Goal: Task Accomplishment & Management: Manage account settings

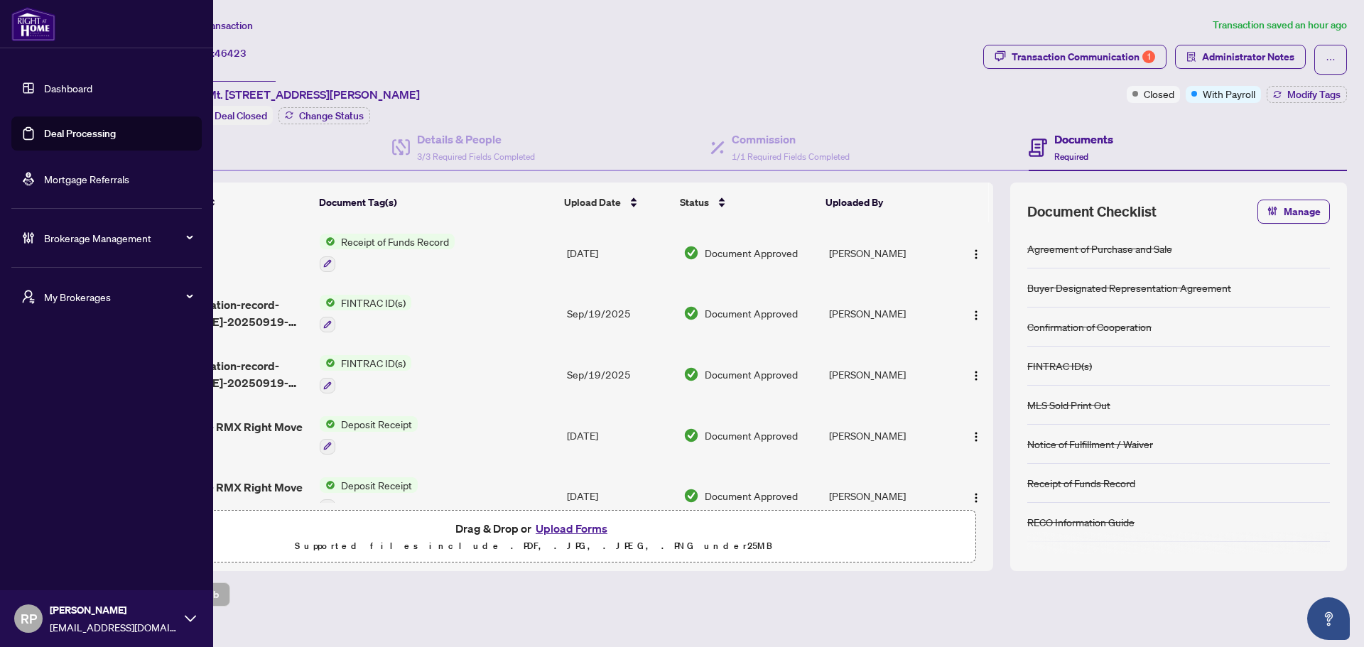
click at [82, 132] on link "Deal Processing" at bounding box center [80, 133] width 72 height 13
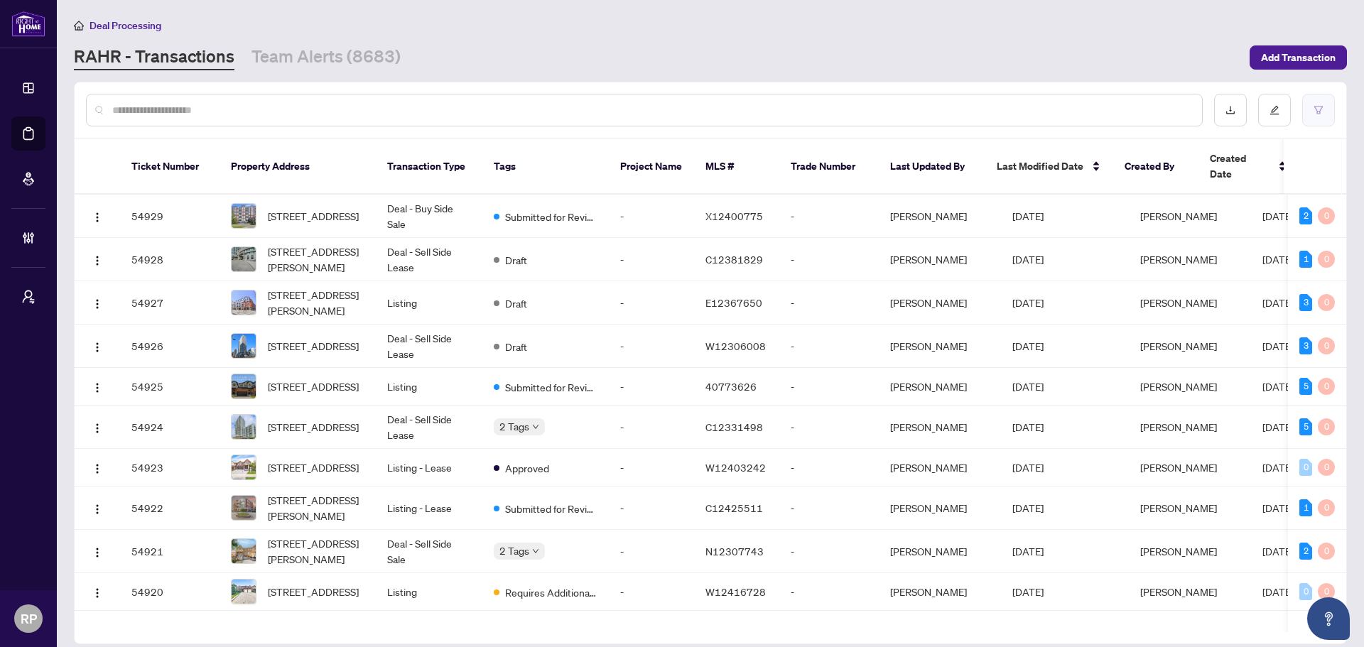
click at [1090, 120] on button "button" at bounding box center [1318, 110] width 33 height 33
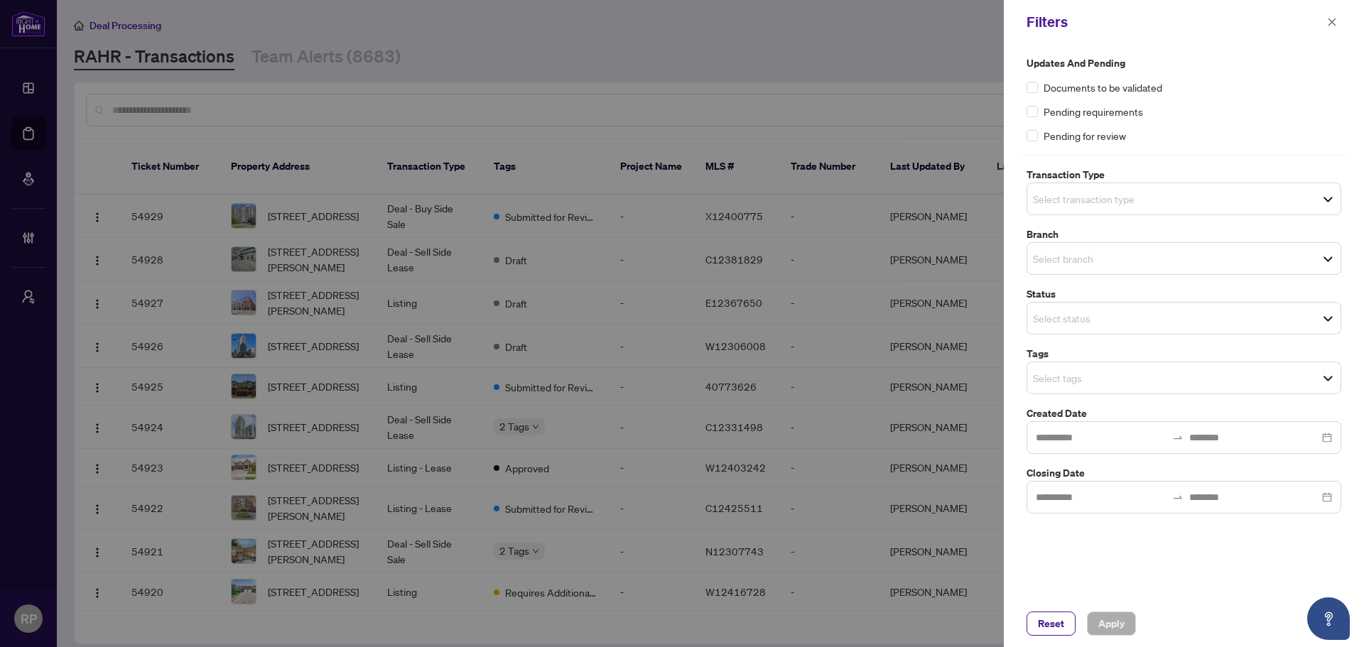
click at [1072, 322] on input "search" at bounding box center [1082, 318] width 99 height 17
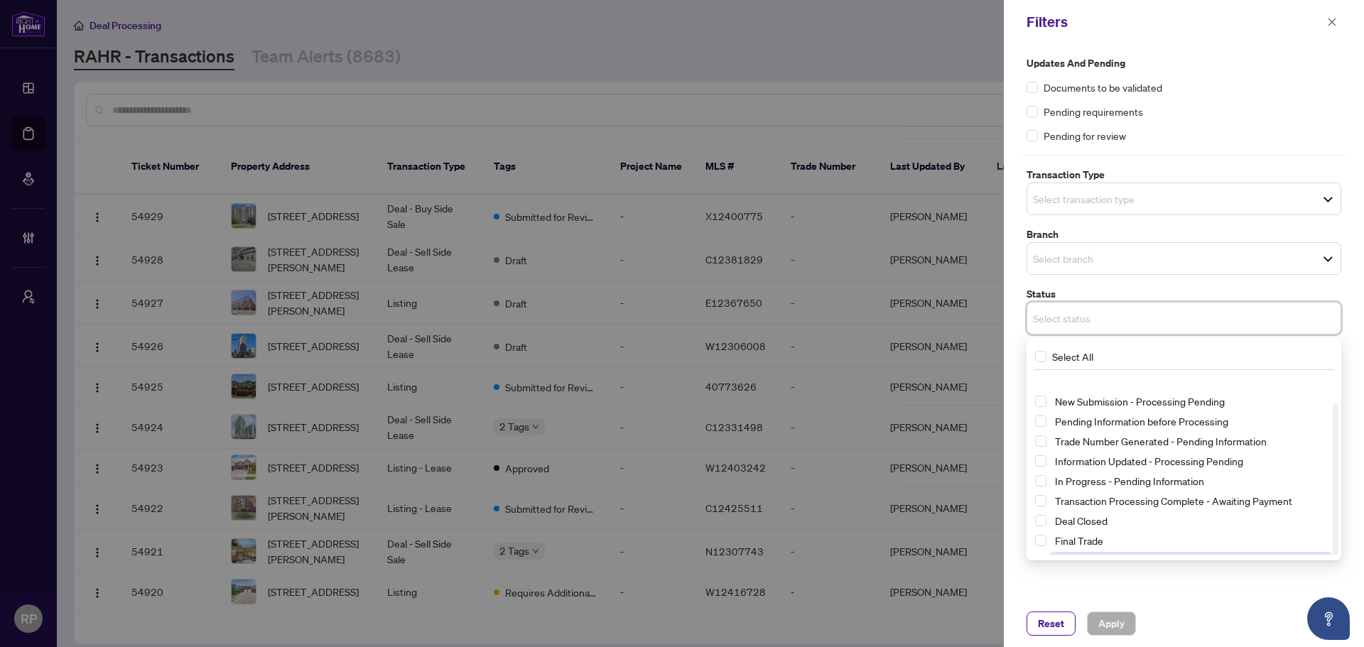
scroll to position [37, 0]
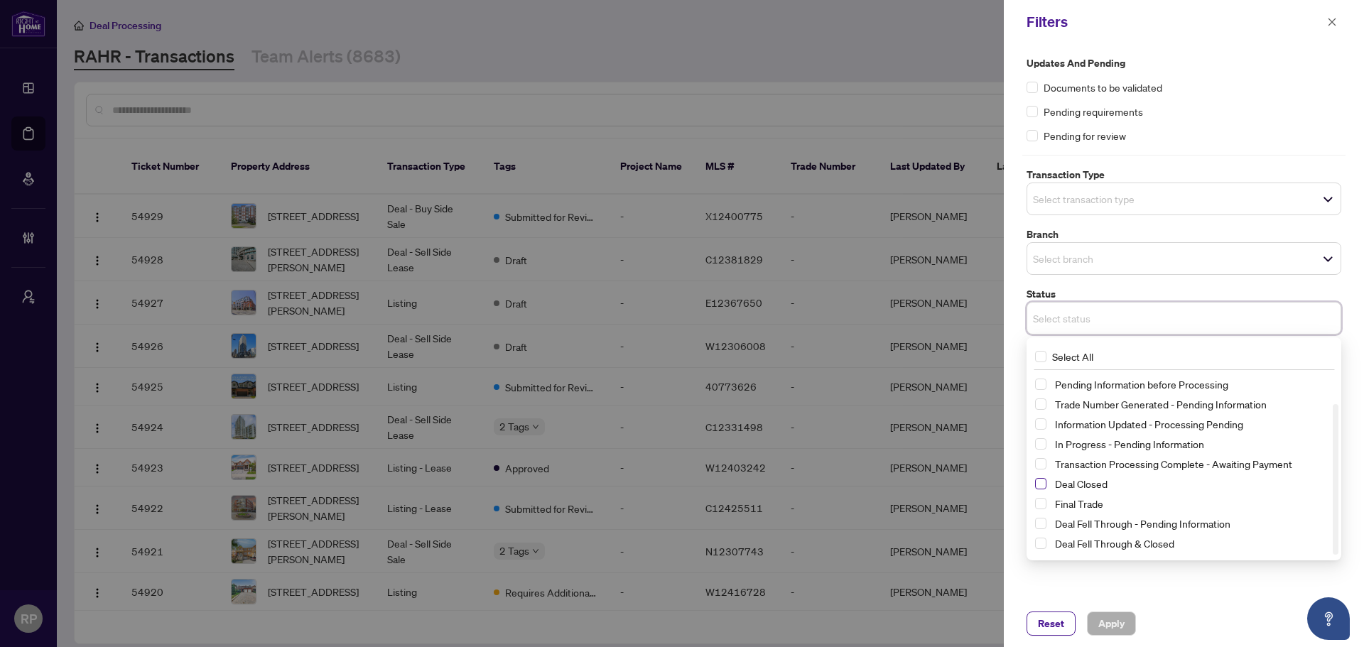
click at [1043, 489] on span "Select Deal Closed" at bounding box center [1040, 483] width 11 height 11
click at [1090, 493] on div "Updates and Pending Documents to be validated Pending requirements Pending for …" at bounding box center [1184, 322] width 360 height 556
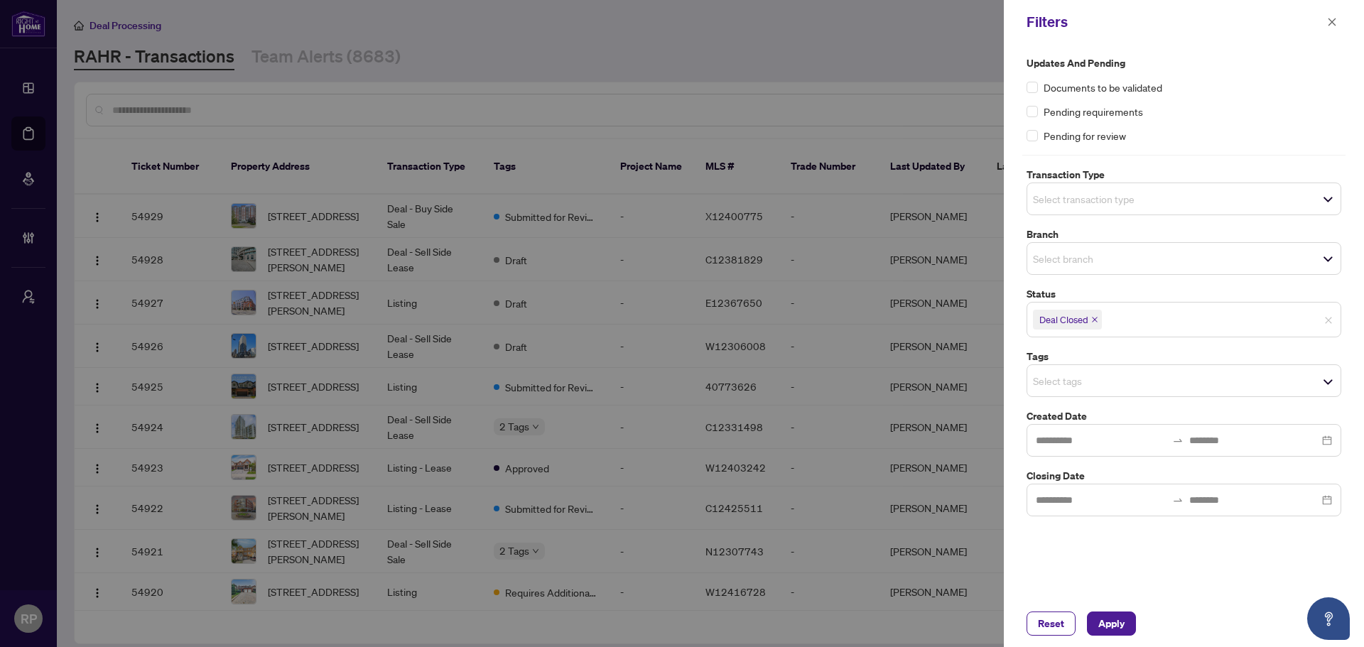
click at [1090, 328] on input "search" at bounding box center [1153, 319] width 99 height 17
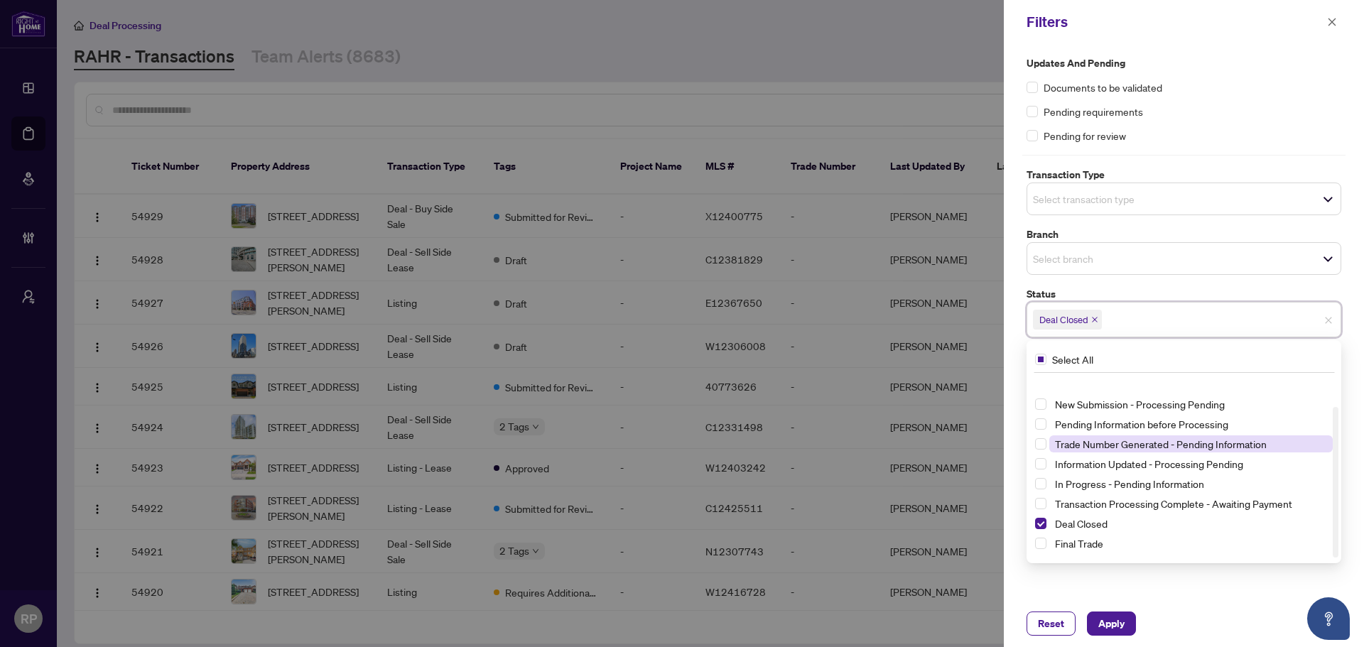
scroll to position [0, 0]
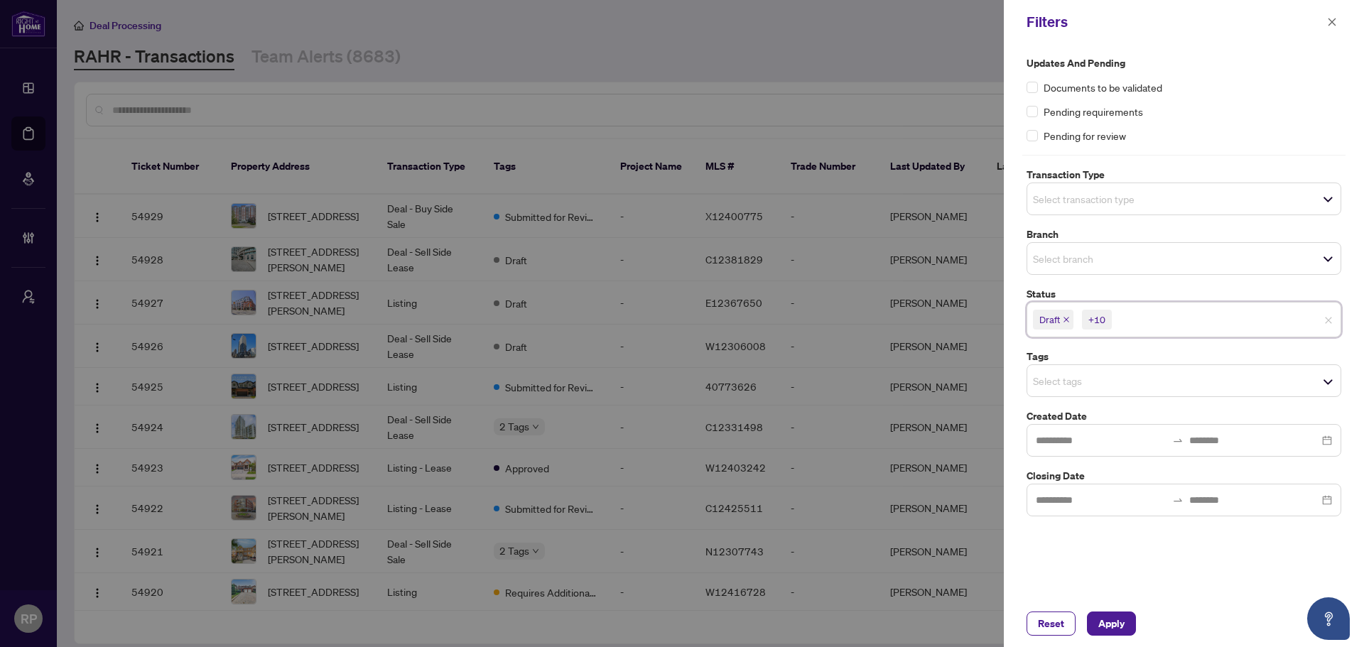
click at [1090, 227] on label "Branch" at bounding box center [1183, 235] width 315 height 16
click at [1065, 322] on icon "close" at bounding box center [1065, 319] width 7 height 7
click at [1090, 316] on span "New Submission - Processing Pending" at bounding box center [1121, 320] width 176 height 20
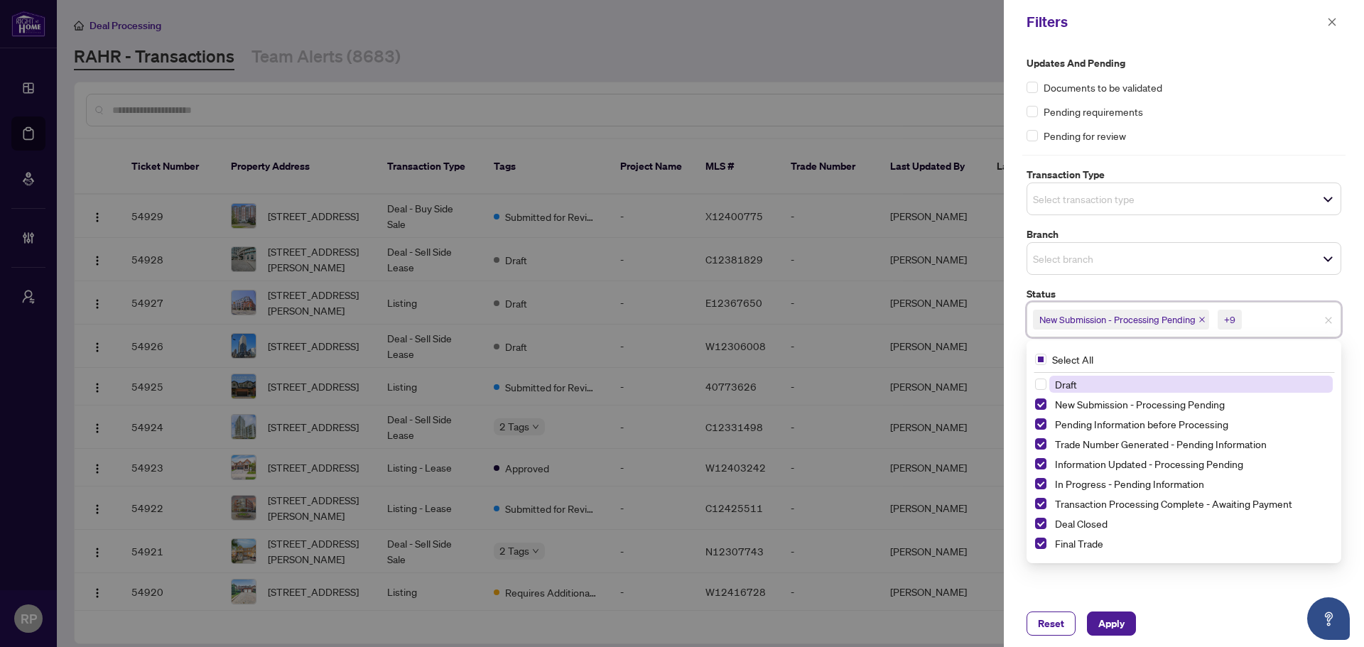
click at [1090, 320] on input "search" at bounding box center [1293, 319] width 99 height 17
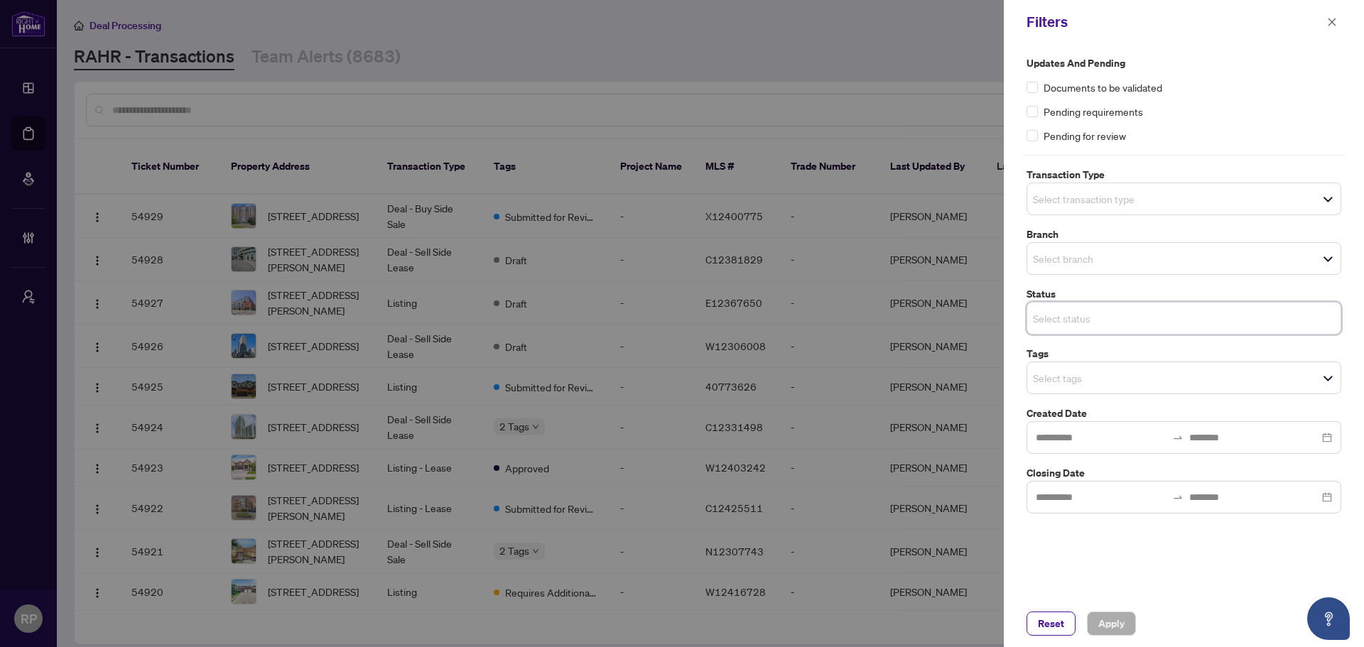
click at [1090, 320] on span "Select status" at bounding box center [1183, 318] width 313 height 20
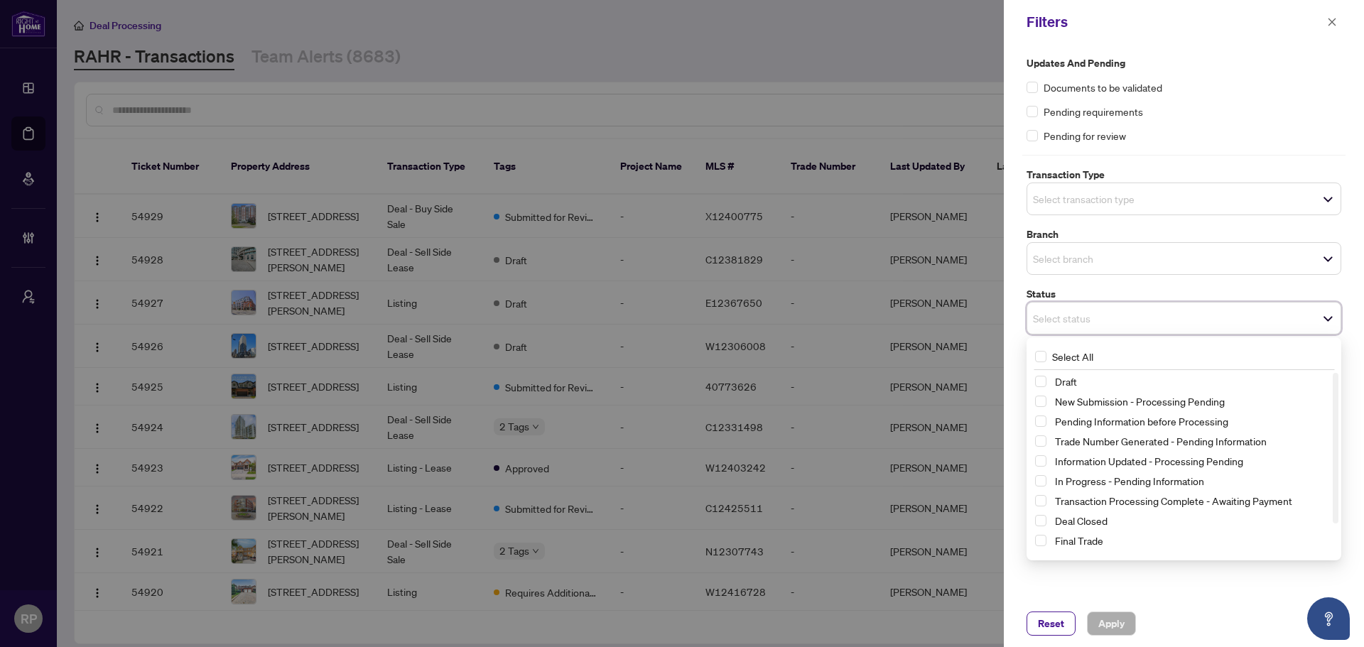
click at [1065, 493] on div "Reset Apply" at bounding box center [1184, 623] width 360 height 47
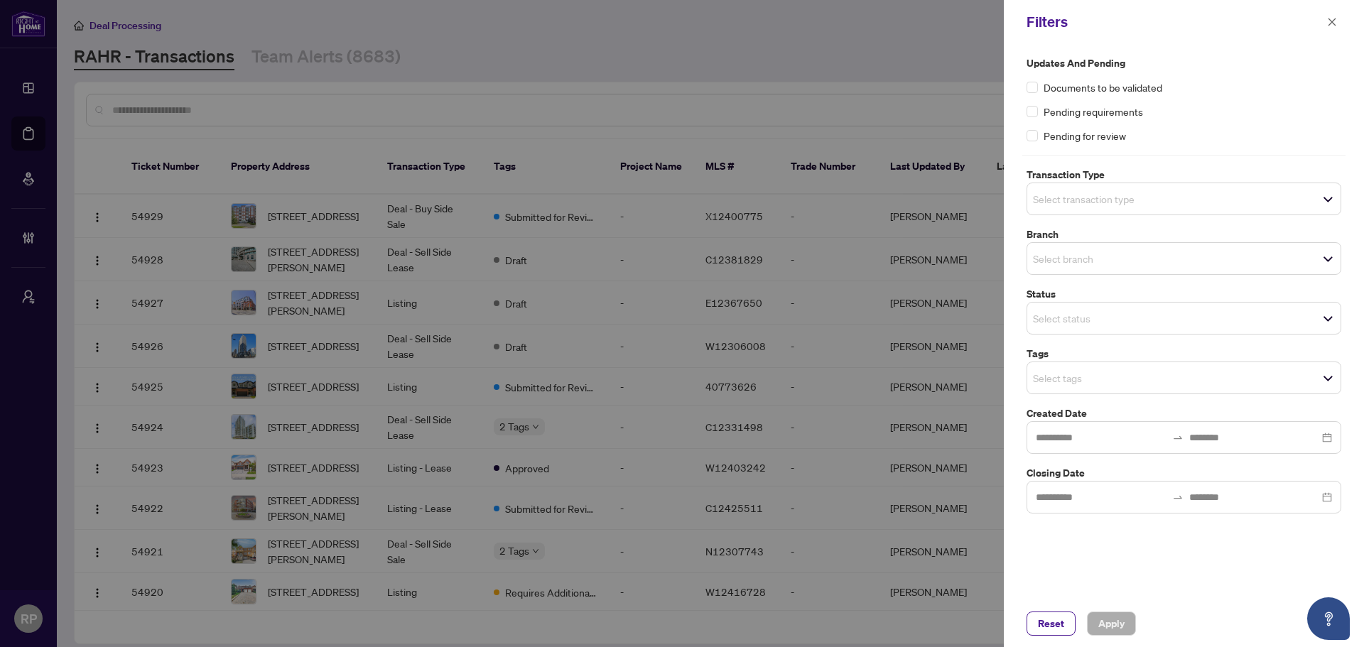
click at [1090, 493] on div "Updates and Pending Documents to be validated Pending requirements Pending for …" at bounding box center [1184, 322] width 360 height 556
click at [1085, 375] on input "search" at bounding box center [1082, 377] width 99 height 17
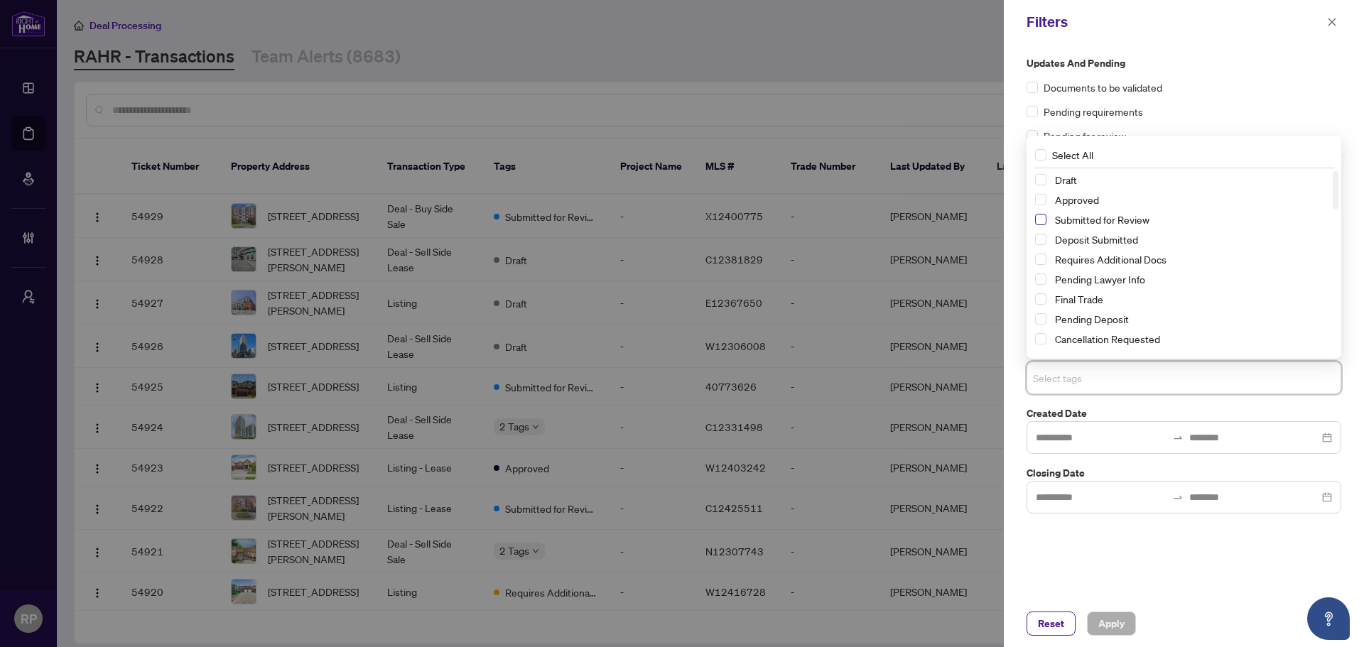
click at [1043, 222] on span "Select Submitted for Review" at bounding box center [1040, 219] width 11 height 11
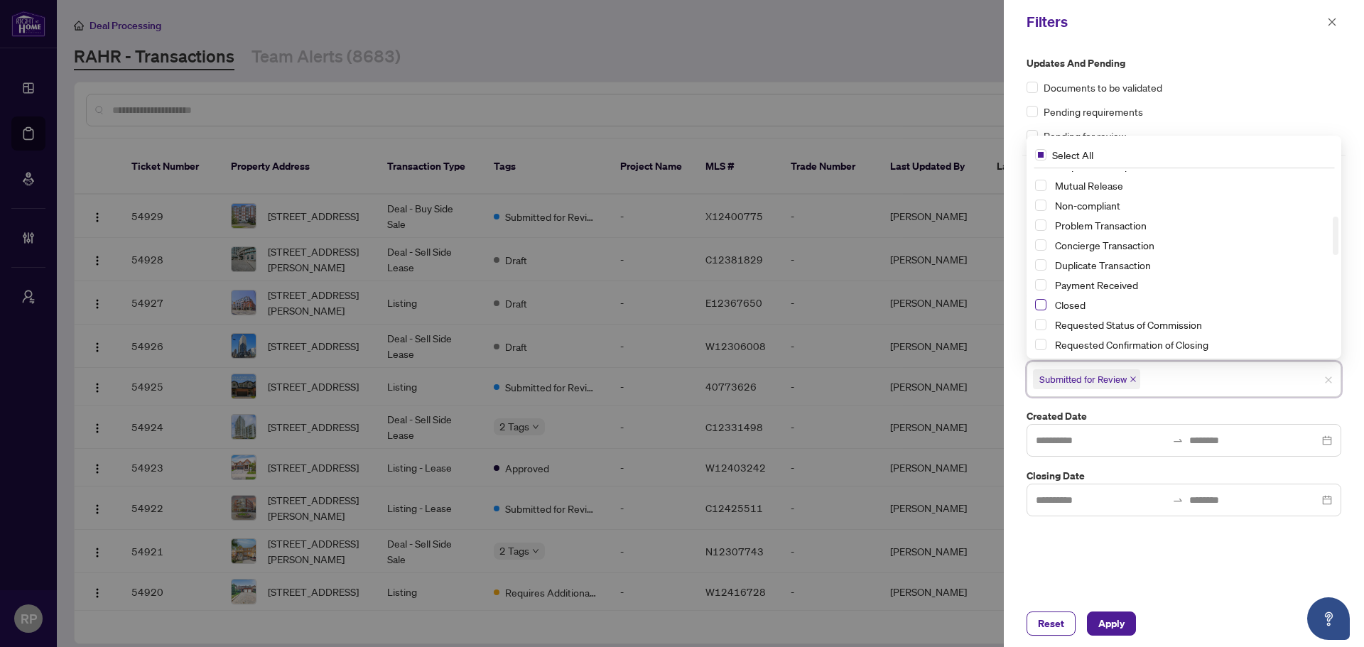
click at [1044, 305] on span "Select Closed" at bounding box center [1040, 304] width 11 height 11
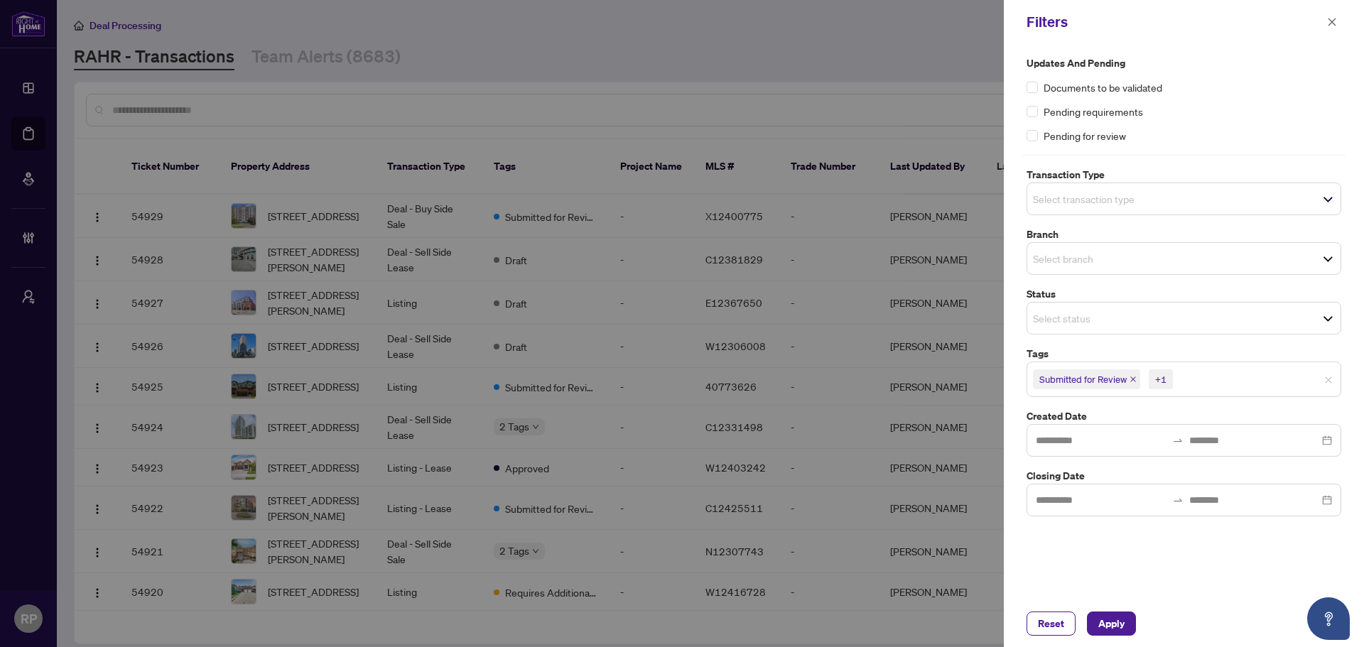
click at [1090, 381] on input "search" at bounding box center [1224, 379] width 99 height 17
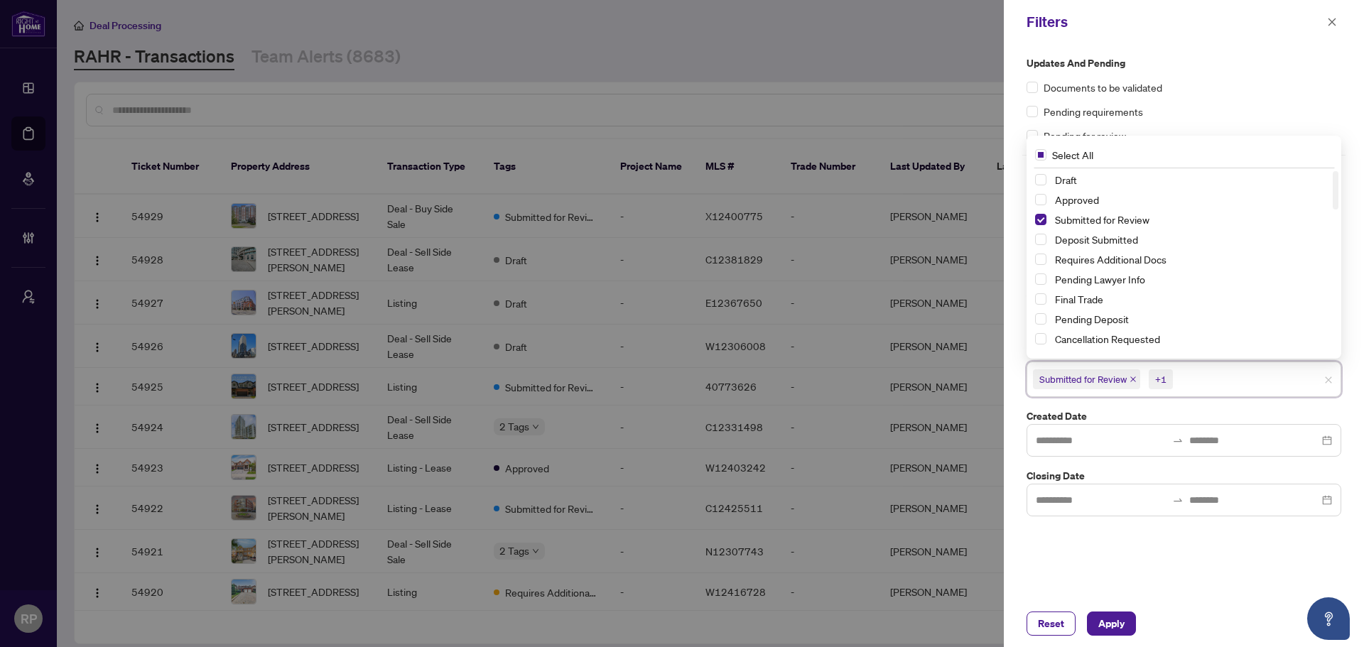
click at [1090, 493] on div "Updates and Pending Documents to be validated Pending requirements Pending for …" at bounding box center [1184, 322] width 360 height 556
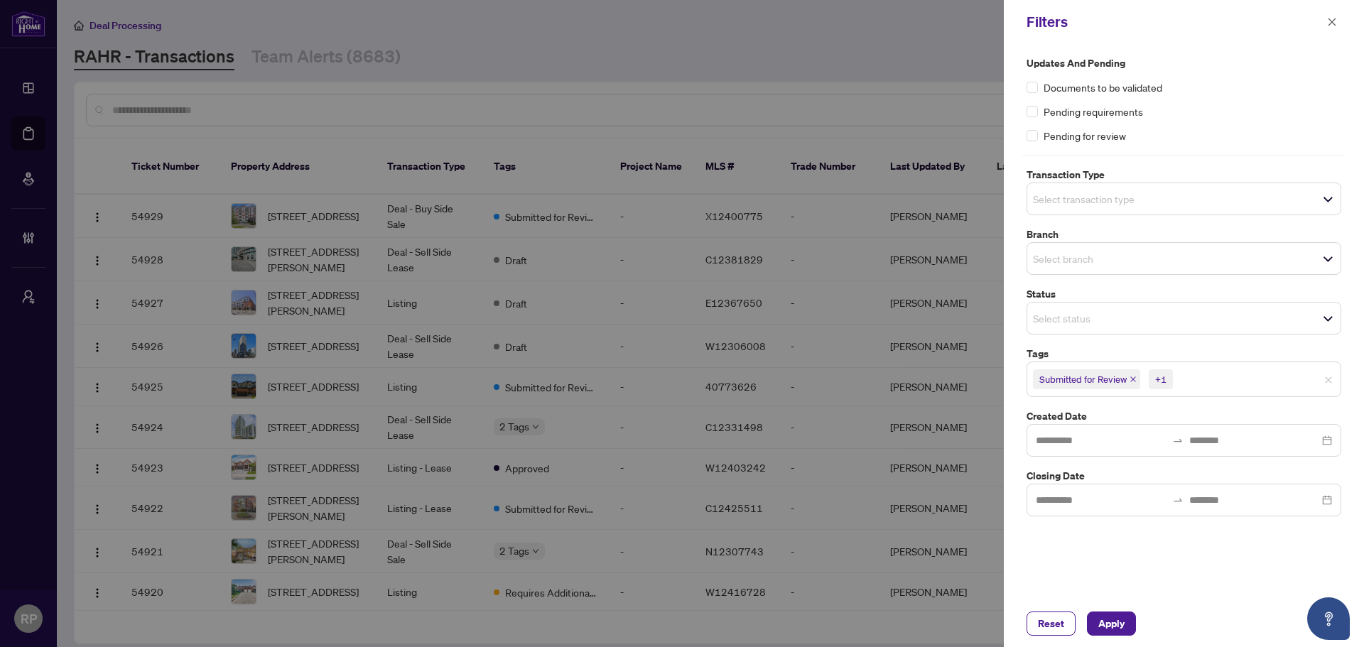
click at [1072, 261] on input "search" at bounding box center [1082, 258] width 99 height 17
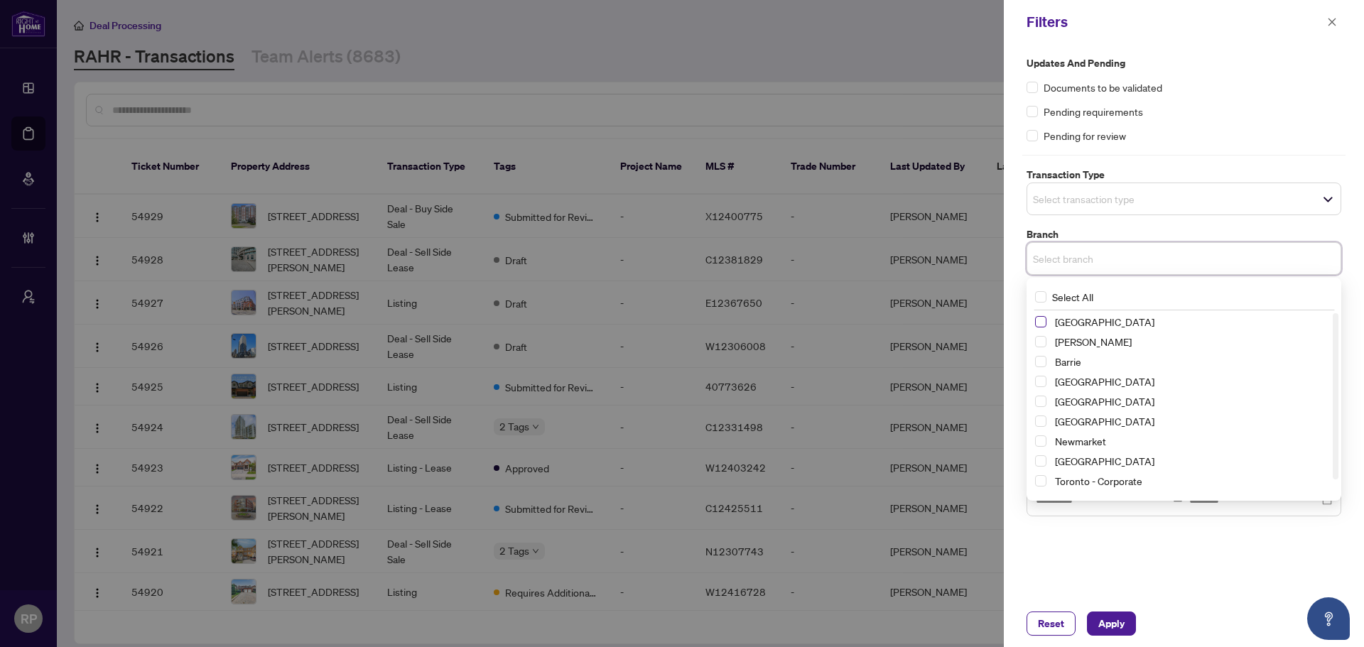
click at [1036, 322] on span "Select Richmond Hill" at bounding box center [1040, 321] width 11 height 11
click at [1040, 349] on span "Select Vaughan" at bounding box center [1040, 344] width 11 height 11
click at [1039, 370] on div "Barrie" at bounding box center [1184, 364] width 298 height 17
click at [1040, 408] on span "Select Durham" at bounding box center [1040, 403] width 11 height 11
click at [1043, 348] on span "Select Vaughan" at bounding box center [1040, 344] width 11 height 11
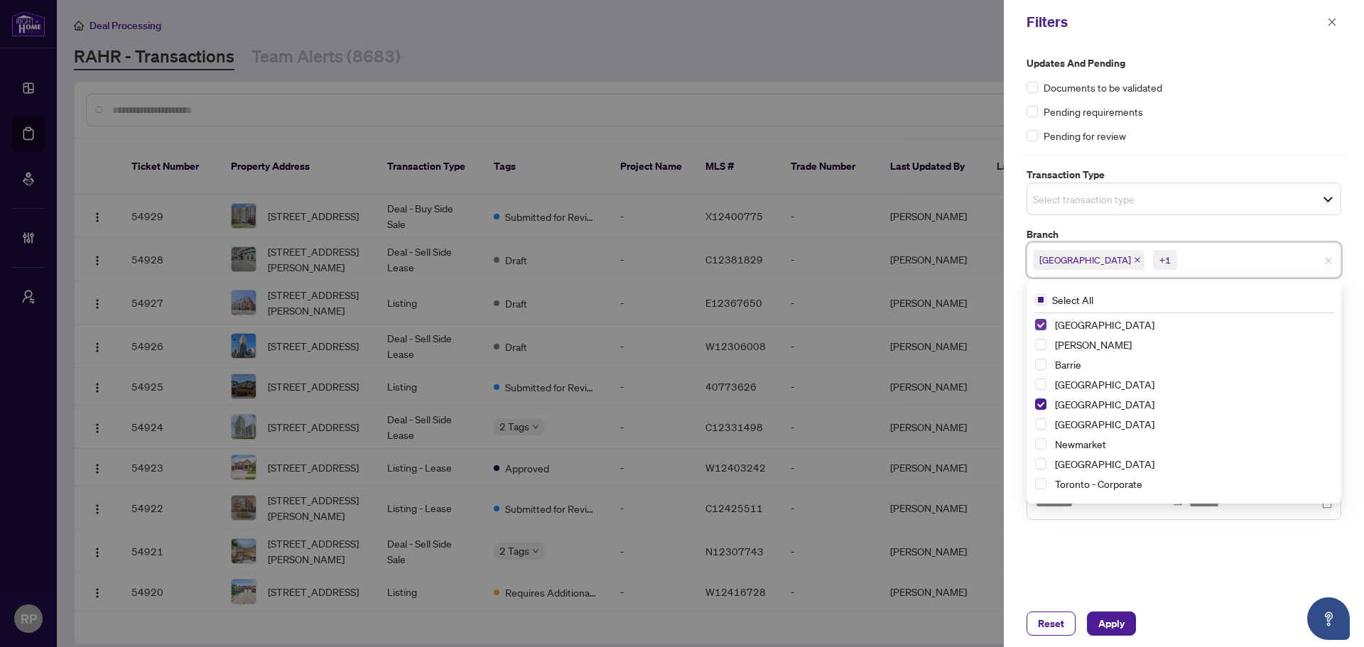
click at [1038, 319] on span "Select Richmond Hill" at bounding box center [1040, 324] width 11 height 11
click at [1041, 408] on span "Select Durham" at bounding box center [1040, 403] width 11 height 11
click at [1090, 104] on div "Pending requirements" at bounding box center [1183, 112] width 315 height 16
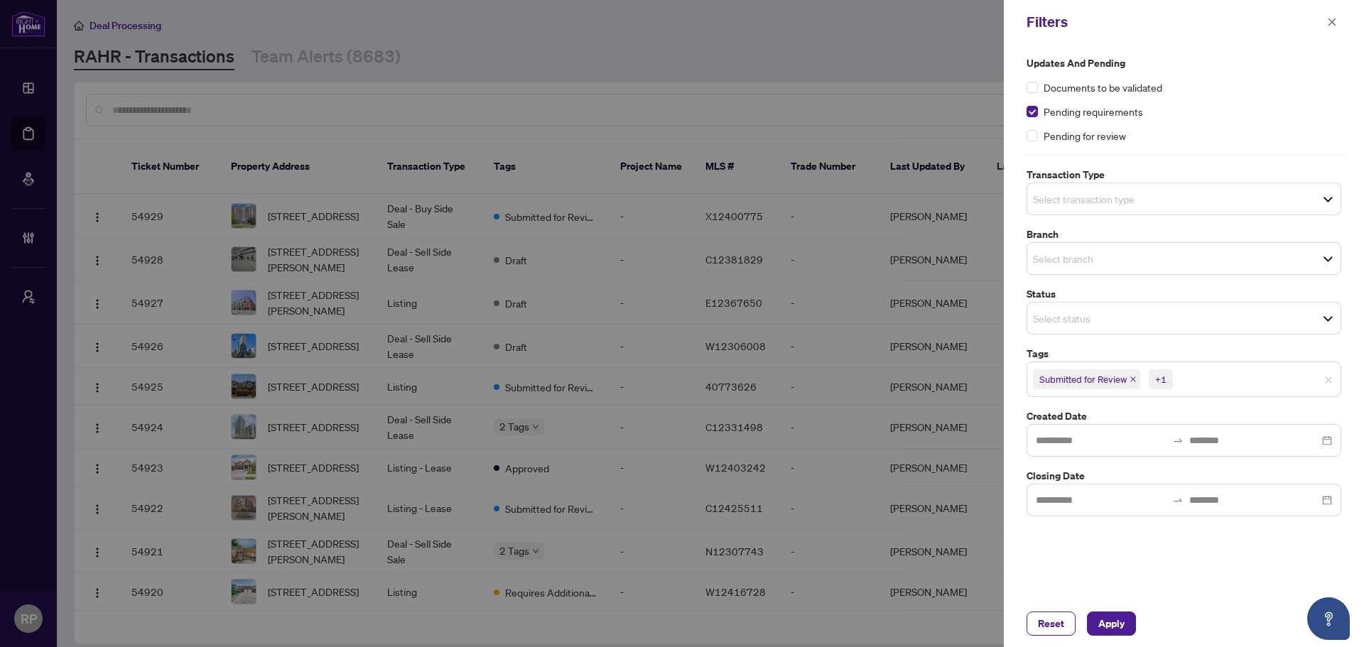
click at [1074, 250] on input "search" at bounding box center [1082, 258] width 99 height 17
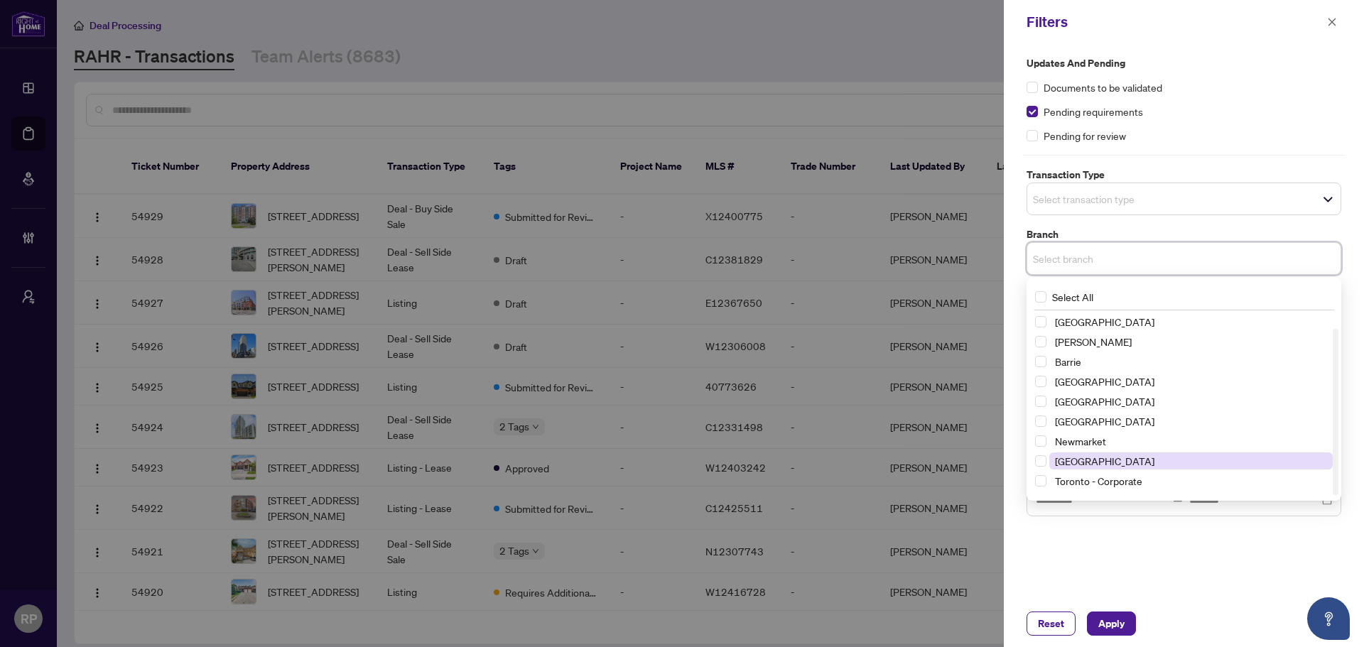
scroll to position [17, 0]
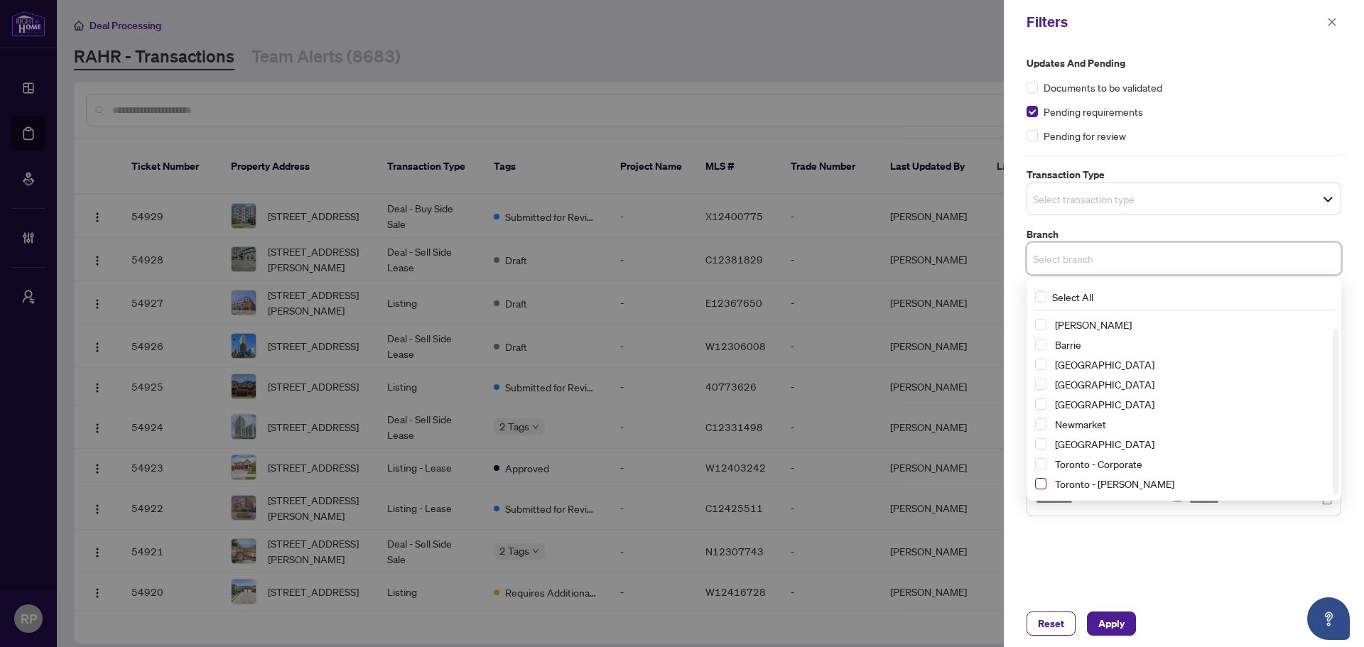
click at [1035, 487] on span "Select Toronto - Don Mills" at bounding box center [1040, 483] width 11 height 11
click at [1090, 493] on span "Apply" at bounding box center [1111, 623] width 26 height 23
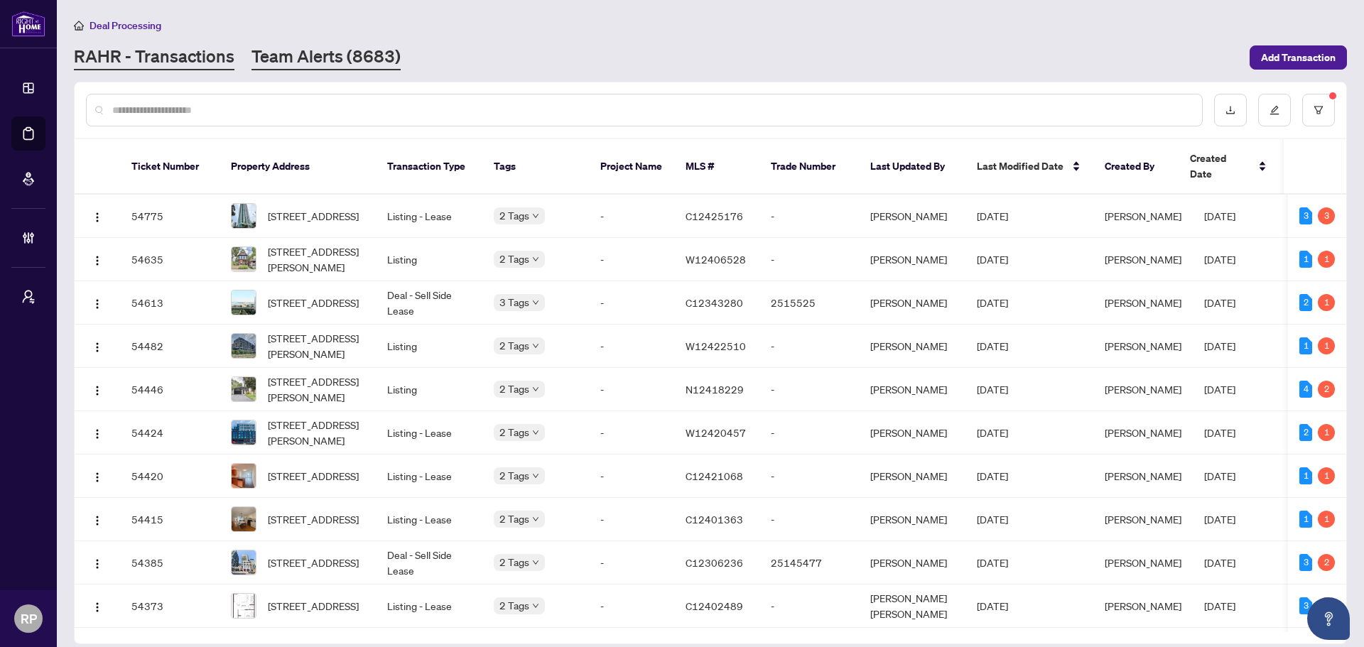
click at [340, 61] on link "Team Alerts (8683)" at bounding box center [325, 58] width 149 height 26
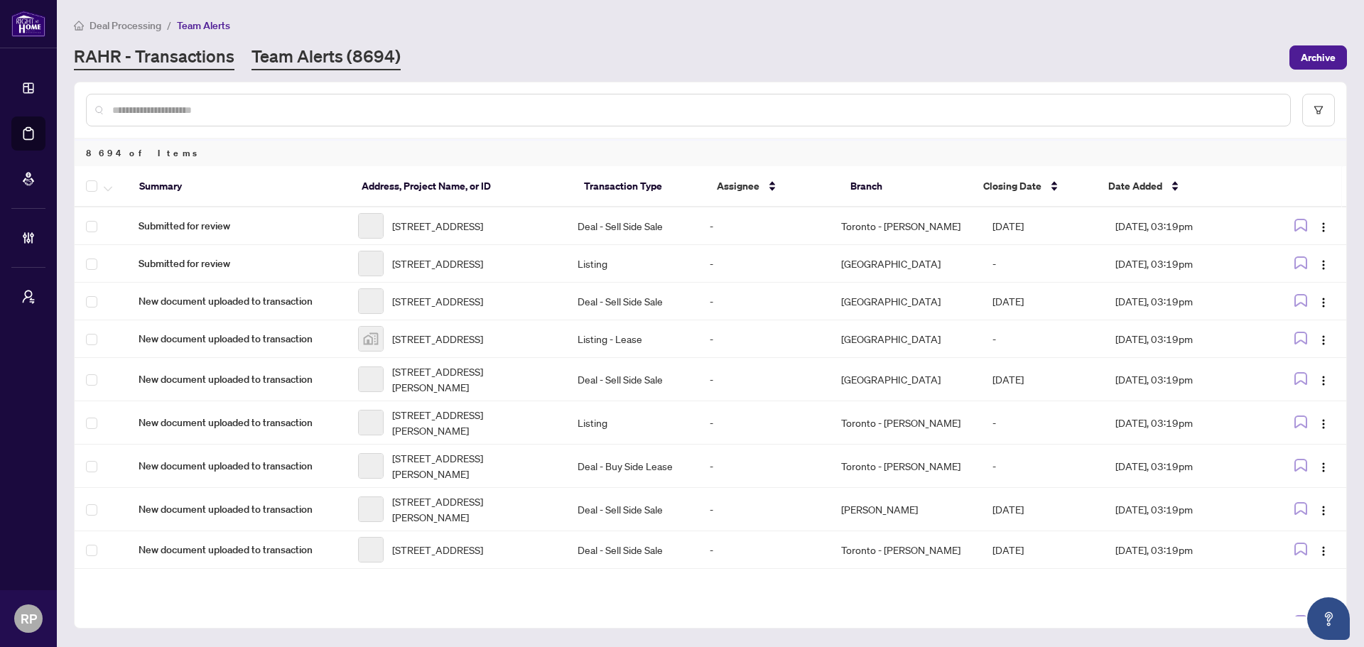
click at [151, 55] on link "RAHR - Transactions" at bounding box center [154, 58] width 161 height 26
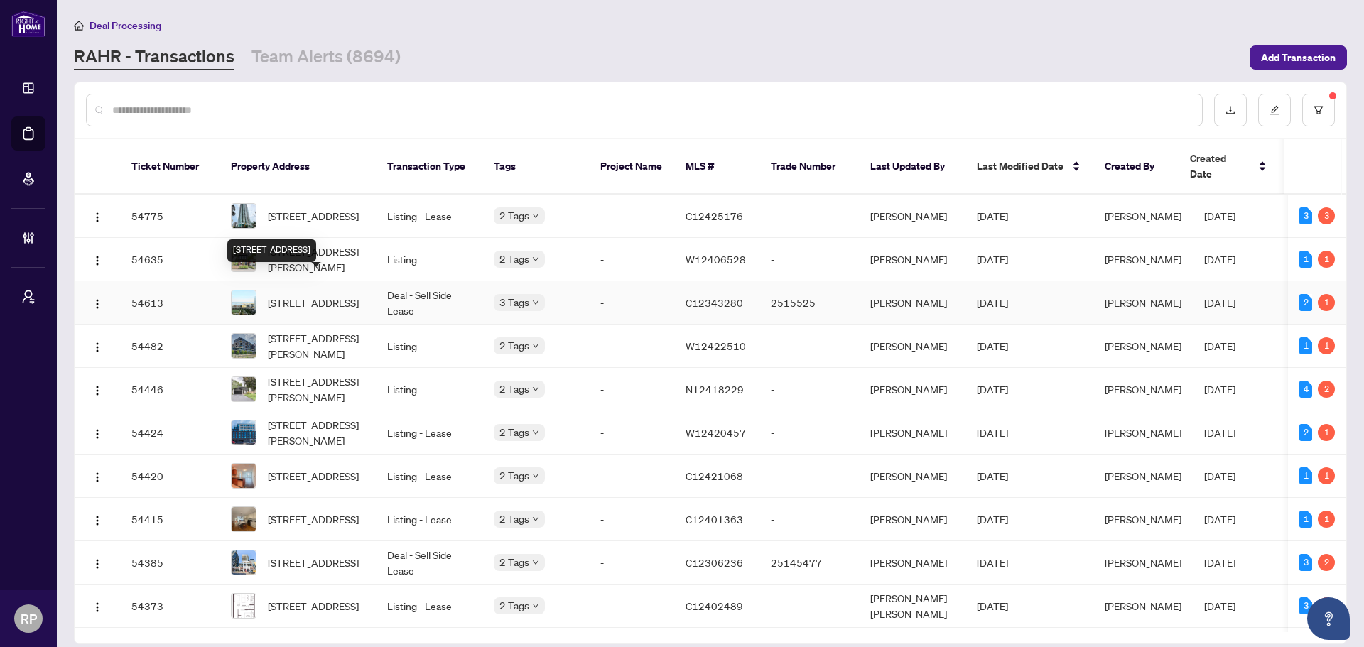
click at [342, 295] on span "[STREET_ADDRESS]" at bounding box center [313, 303] width 91 height 16
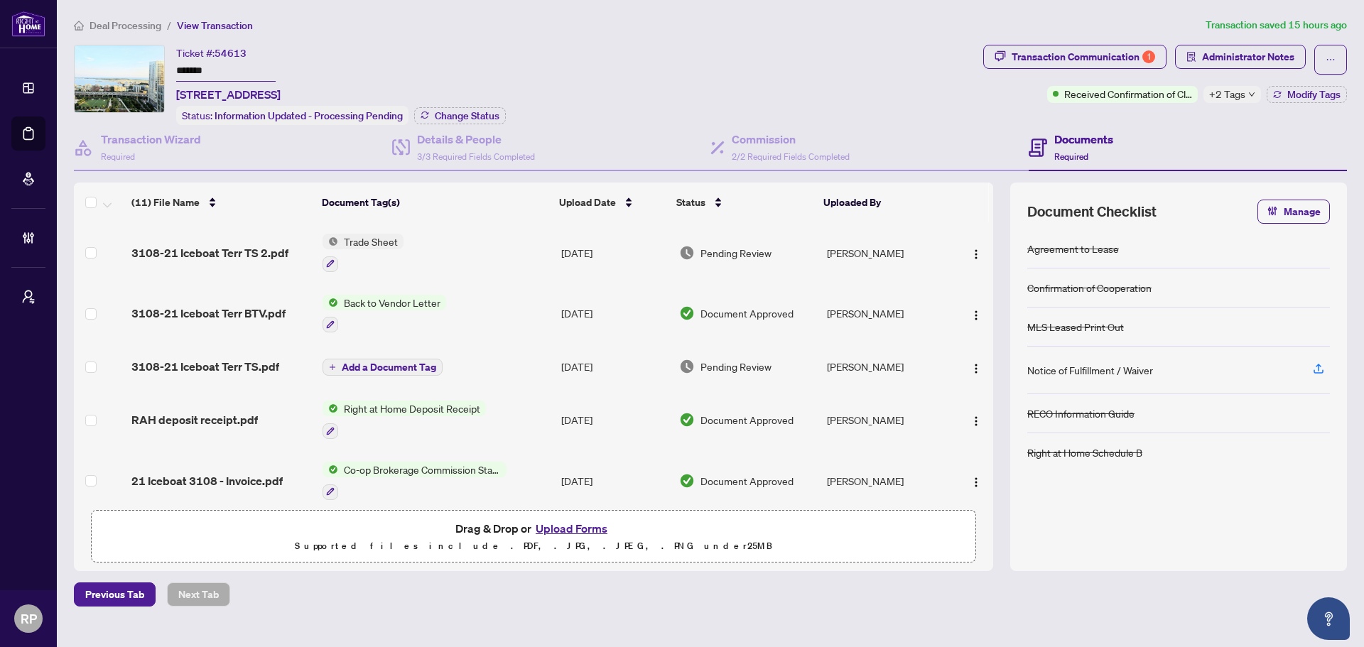
click at [1090, 91] on span "+2 Tags" at bounding box center [1227, 94] width 36 height 16
click at [624, 48] on div "Ticket #: 54613 ******* [STREET_ADDRESS] Status: Information Updated - Processi…" at bounding box center [525, 85] width 903 height 80
click at [1090, 91] on icon "down" at bounding box center [1251, 94] width 7 height 7
click at [1090, 118] on div "Transaction Communication 1 Administrator Notes Received Confirmation of Closin…" at bounding box center [1164, 85] width 369 height 80
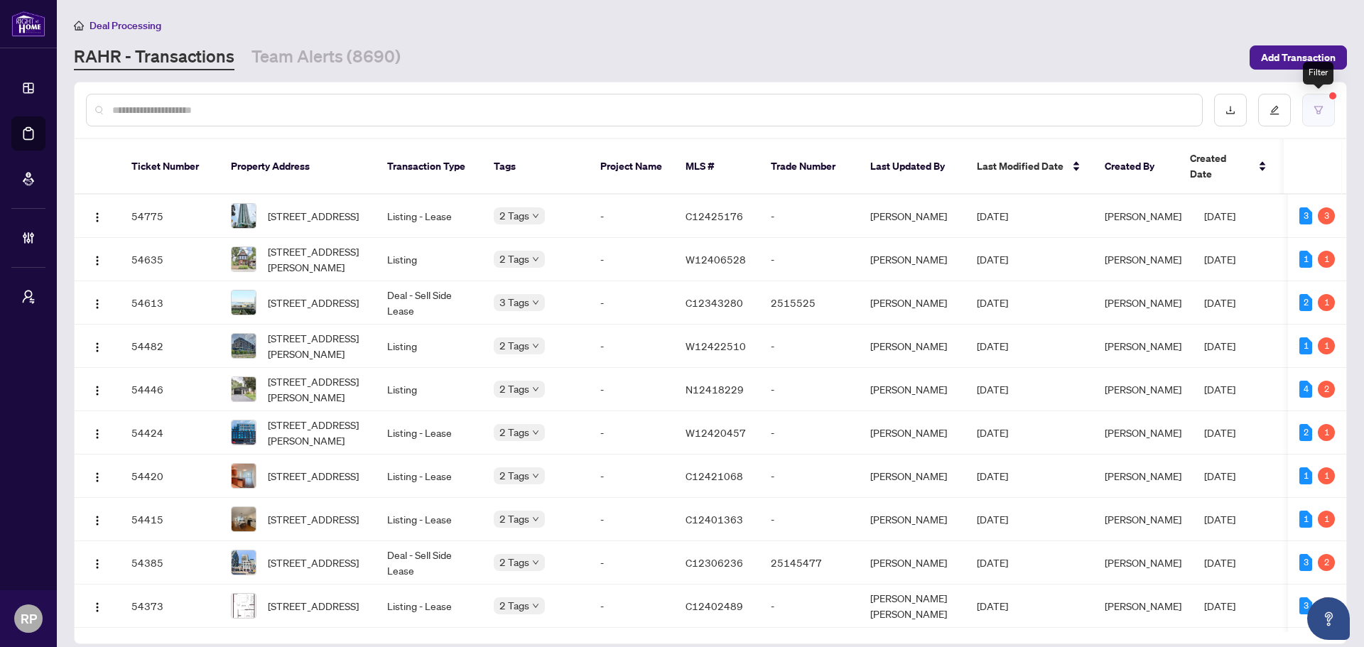
click at [1090, 117] on button "button" at bounding box center [1318, 110] width 33 height 33
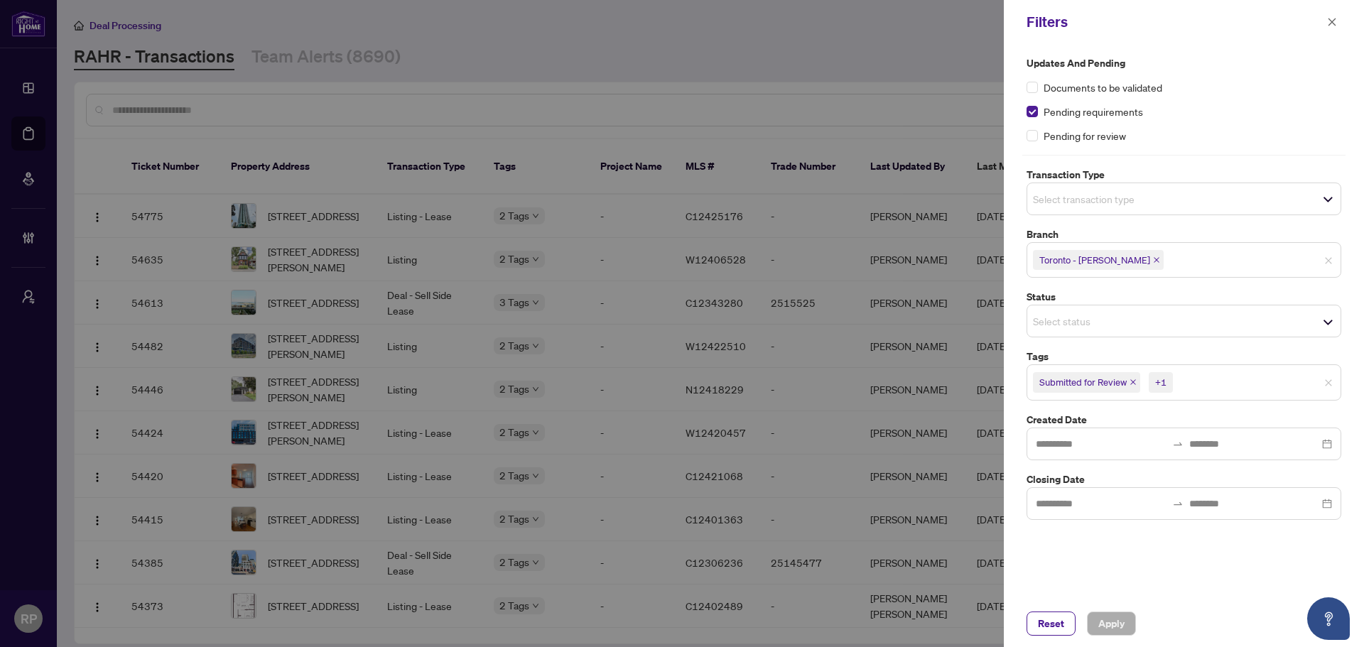
click at [1090, 261] on icon "close" at bounding box center [1156, 260] width 6 height 6
click at [1090, 379] on icon "close" at bounding box center [1132, 379] width 7 height 7
click at [1090, 376] on input "search" at bounding box center [1133, 379] width 99 height 17
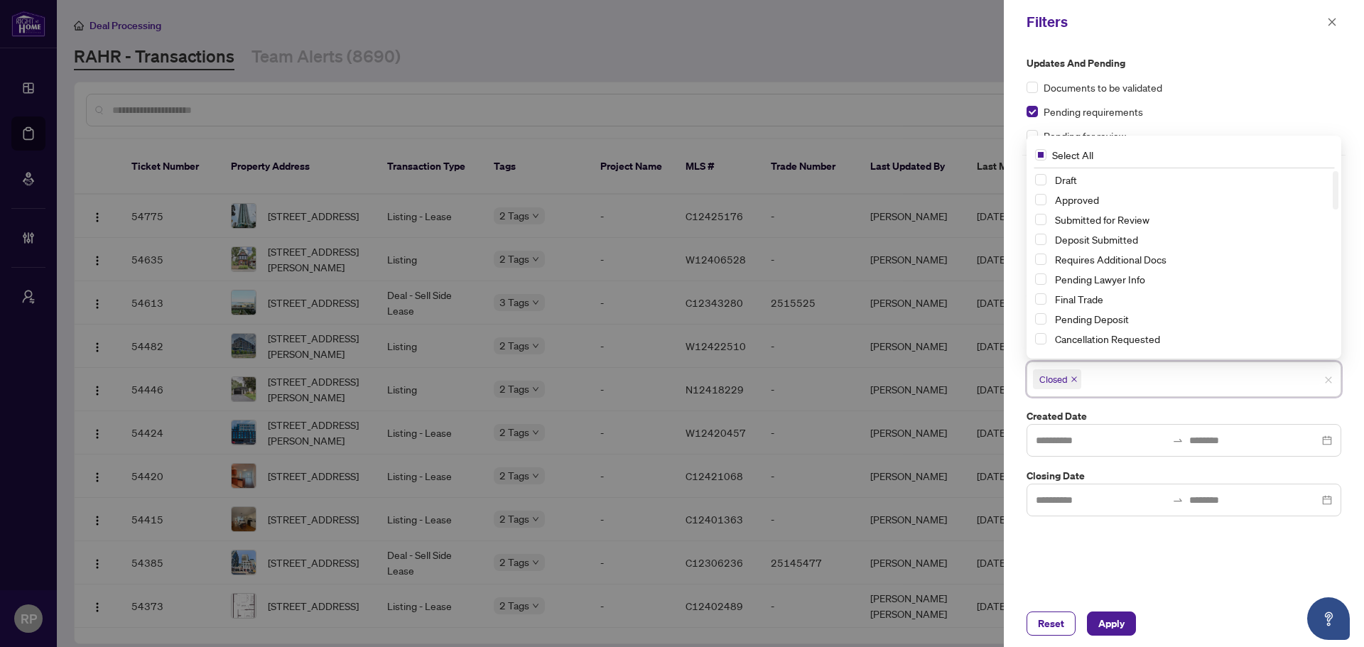
click at [898, 9] on div at bounding box center [682, 323] width 1364 height 647
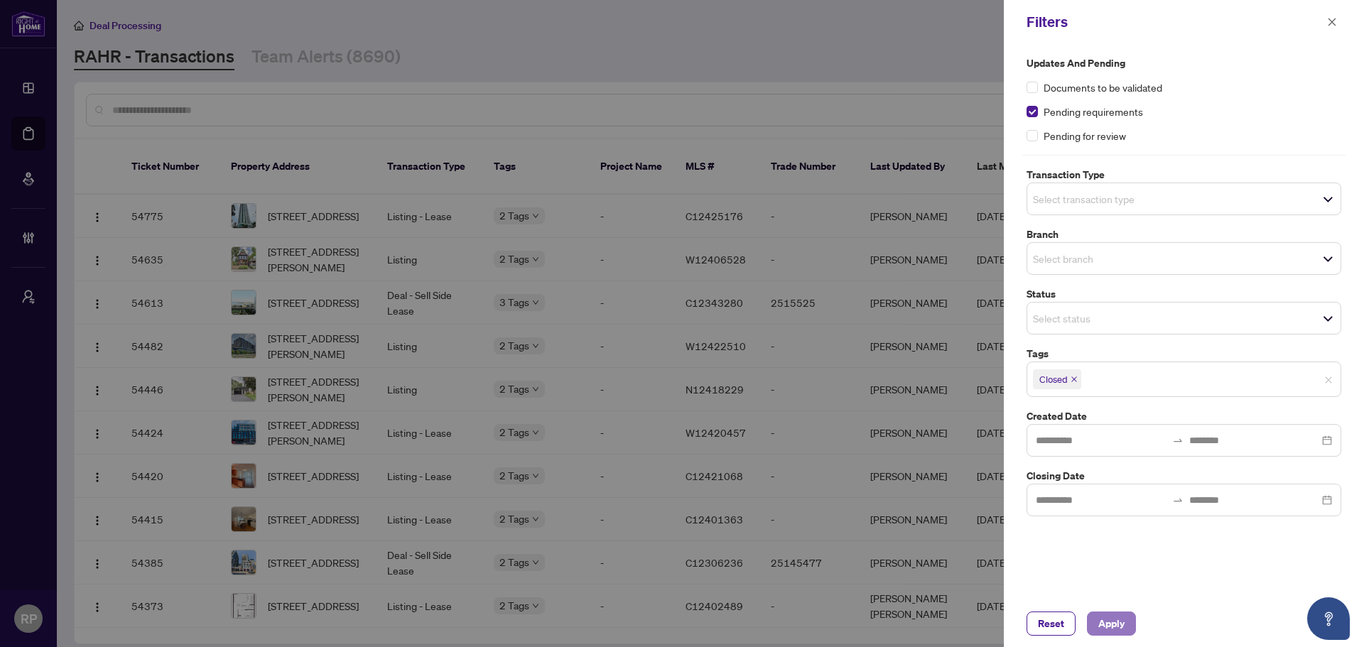
click at [1090, 493] on button "Apply" at bounding box center [1111, 623] width 49 height 24
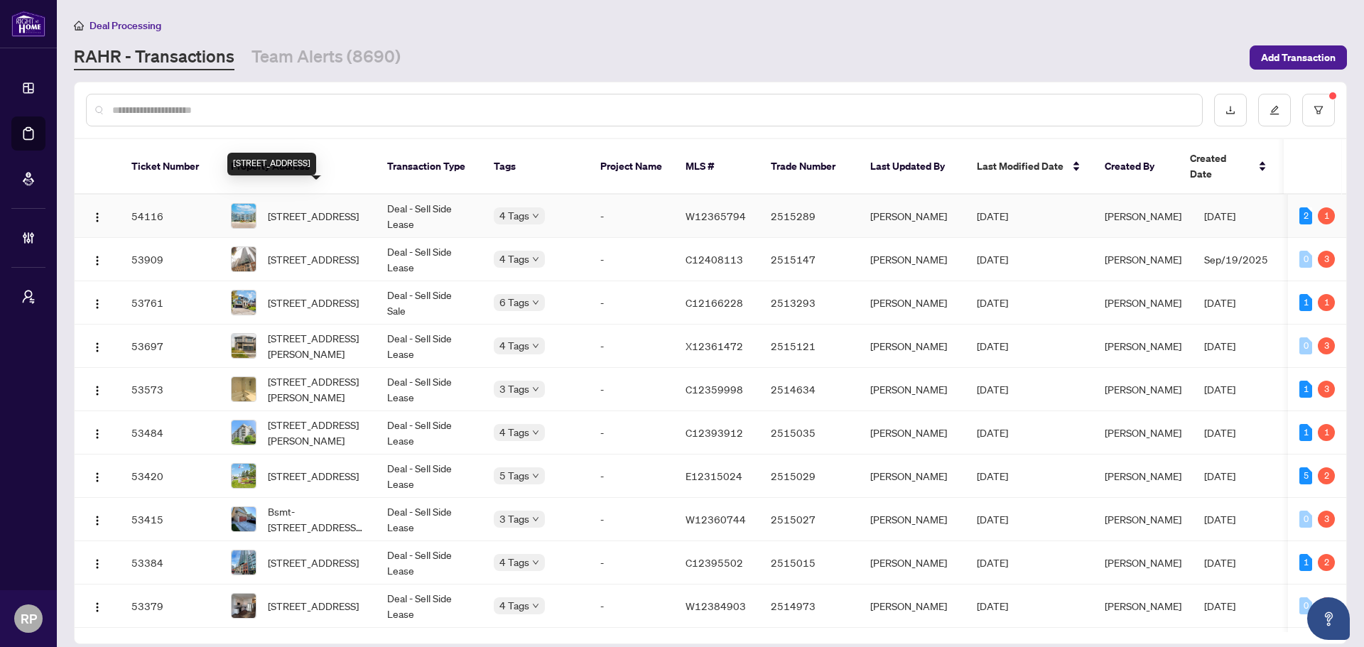
click at [305, 208] on span "[STREET_ADDRESS]" at bounding box center [313, 216] width 91 height 16
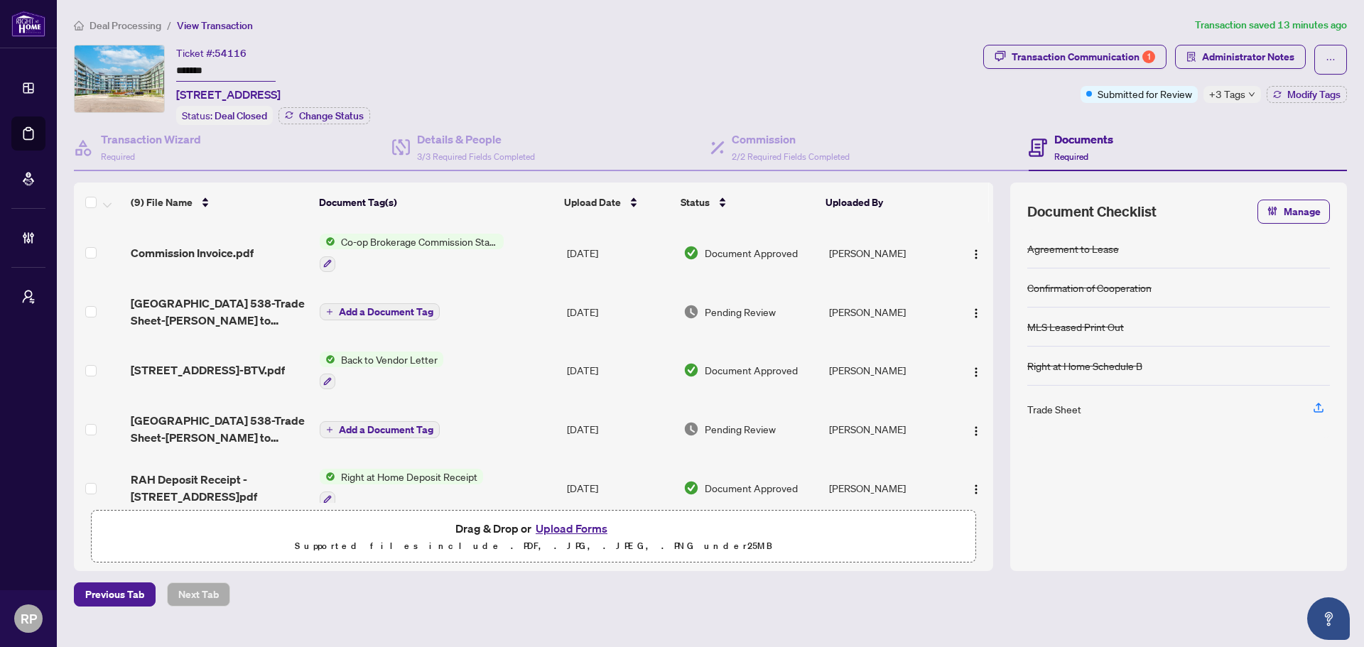
click at [1090, 99] on span "+3 Tags" at bounding box center [1227, 94] width 36 height 16
click at [633, 83] on div "Ticket #: 54116 ******* [STREET_ADDRESS] Status: Deal Closed Change Status" at bounding box center [525, 85] width 903 height 80
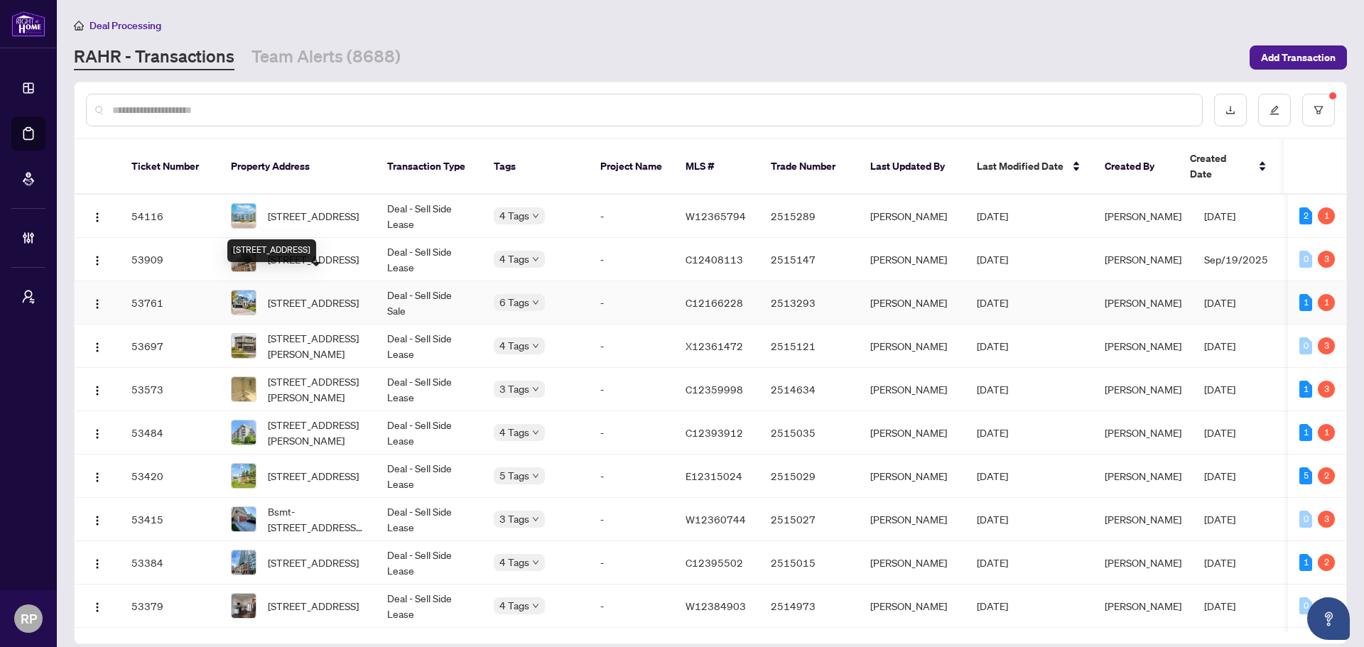
click at [312, 295] on span "[STREET_ADDRESS]" at bounding box center [313, 303] width 91 height 16
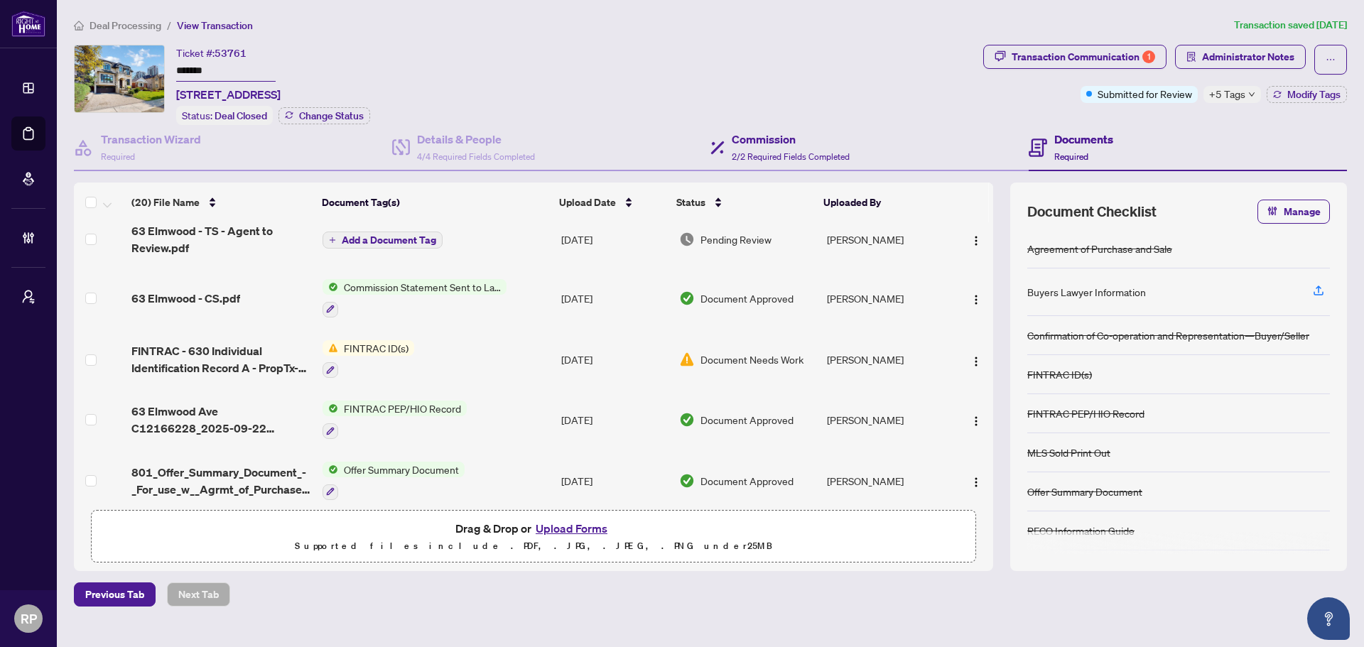
scroll to position [222, 0]
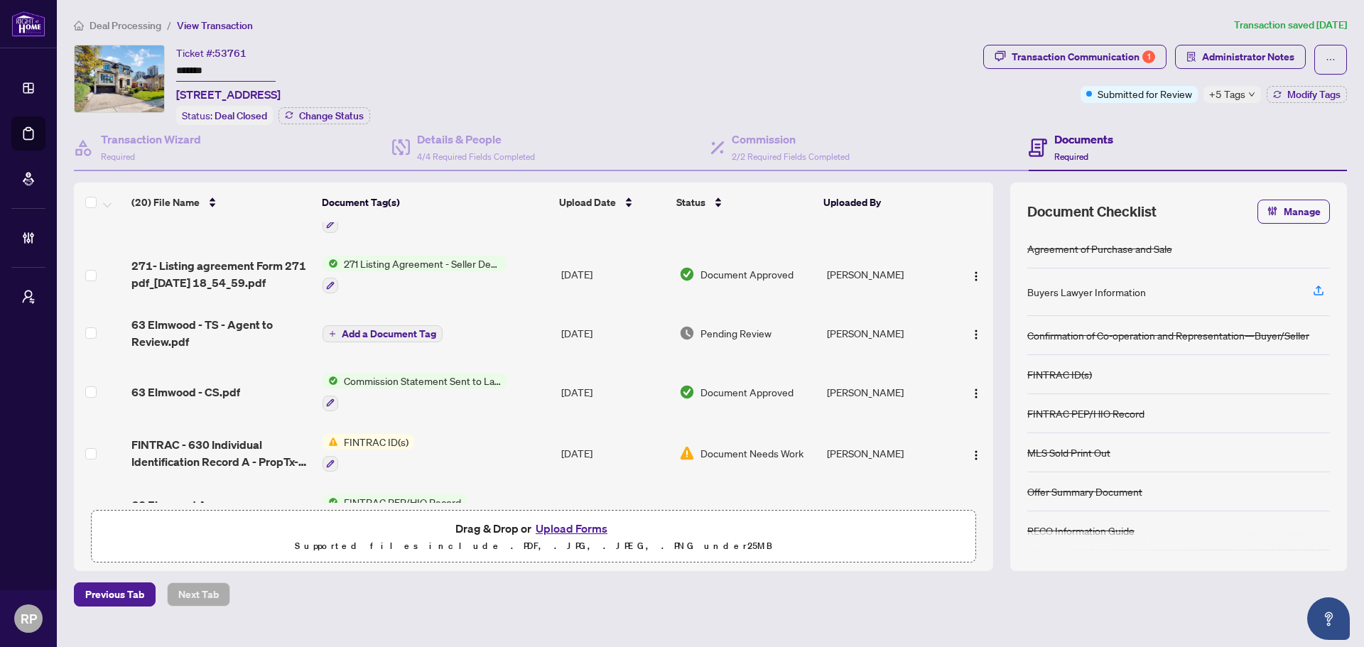
click at [1090, 97] on span "+5 Tags" at bounding box center [1227, 94] width 36 height 16
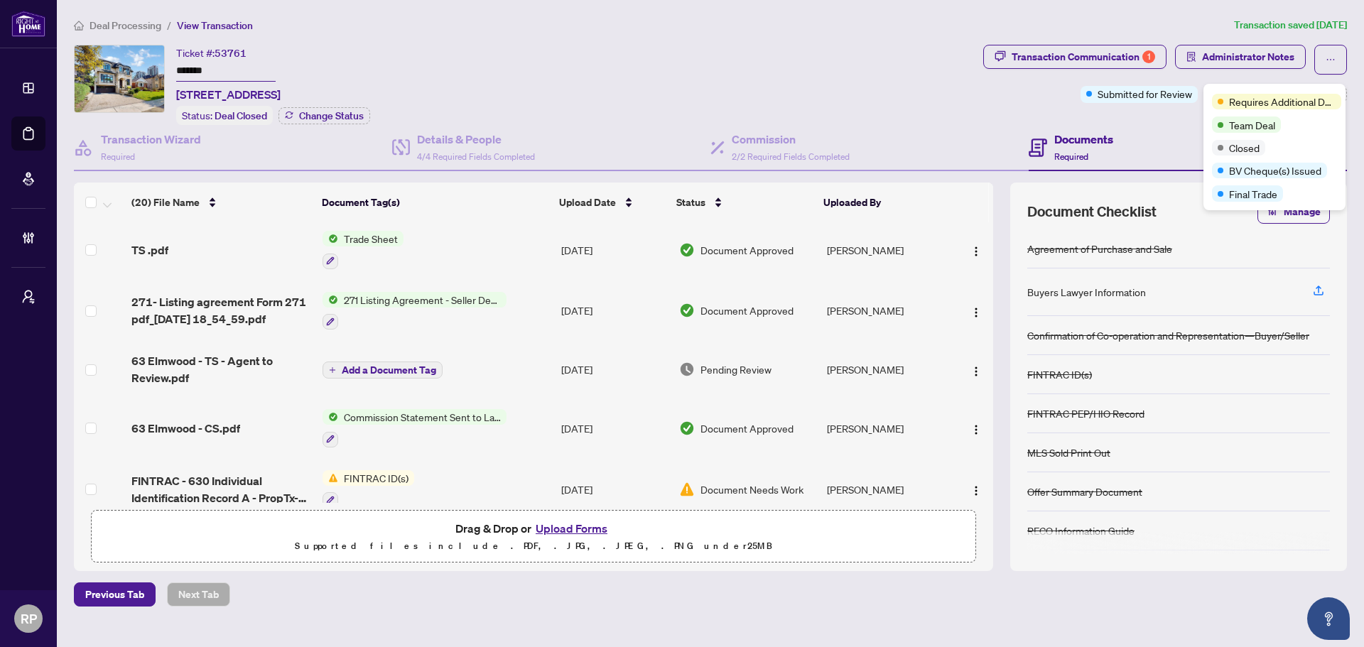
scroll to position [0, 0]
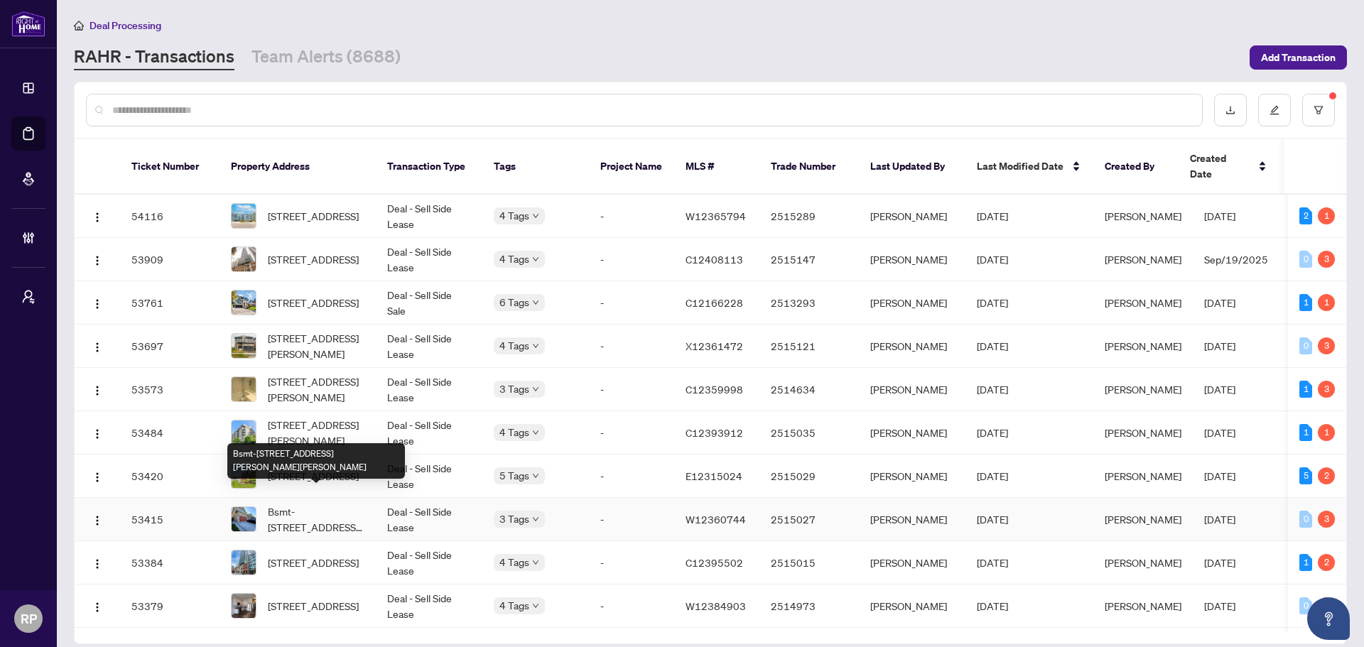
click at [335, 493] on span "Bsmt-[STREET_ADDRESS][PERSON_NAME][PERSON_NAME]" at bounding box center [316, 519] width 97 height 31
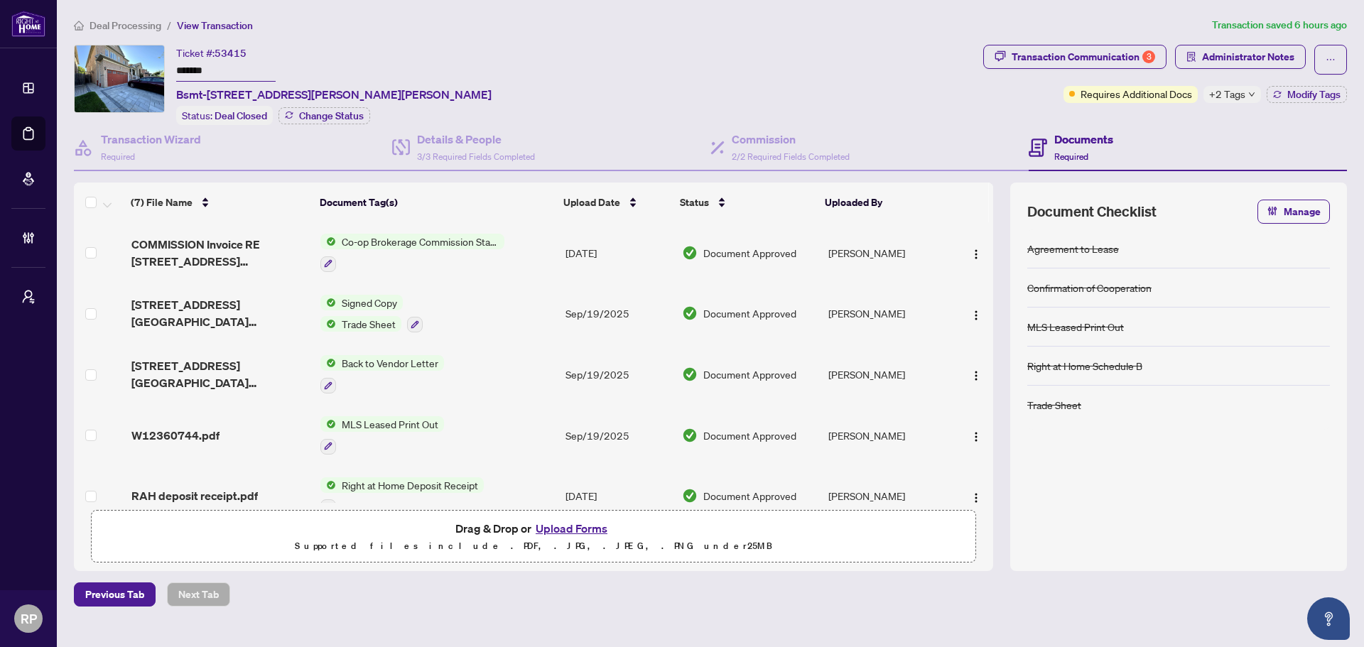
click at [1090, 92] on span "+2 Tags" at bounding box center [1227, 94] width 36 height 16
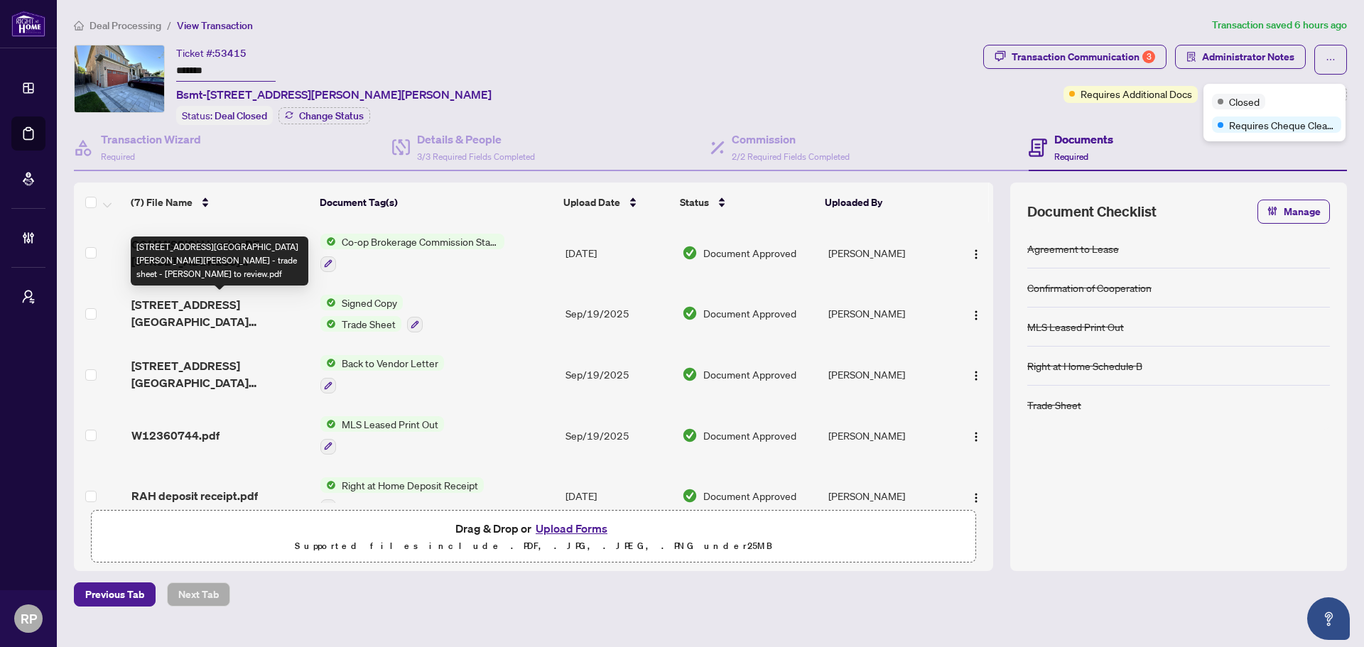
click at [215, 302] on span "[STREET_ADDRESS][GEOGRAPHIC_DATA][PERSON_NAME][PERSON_NAME] - trade sheet - [PE…" at bounding box center [220, 313] width 178 height 34
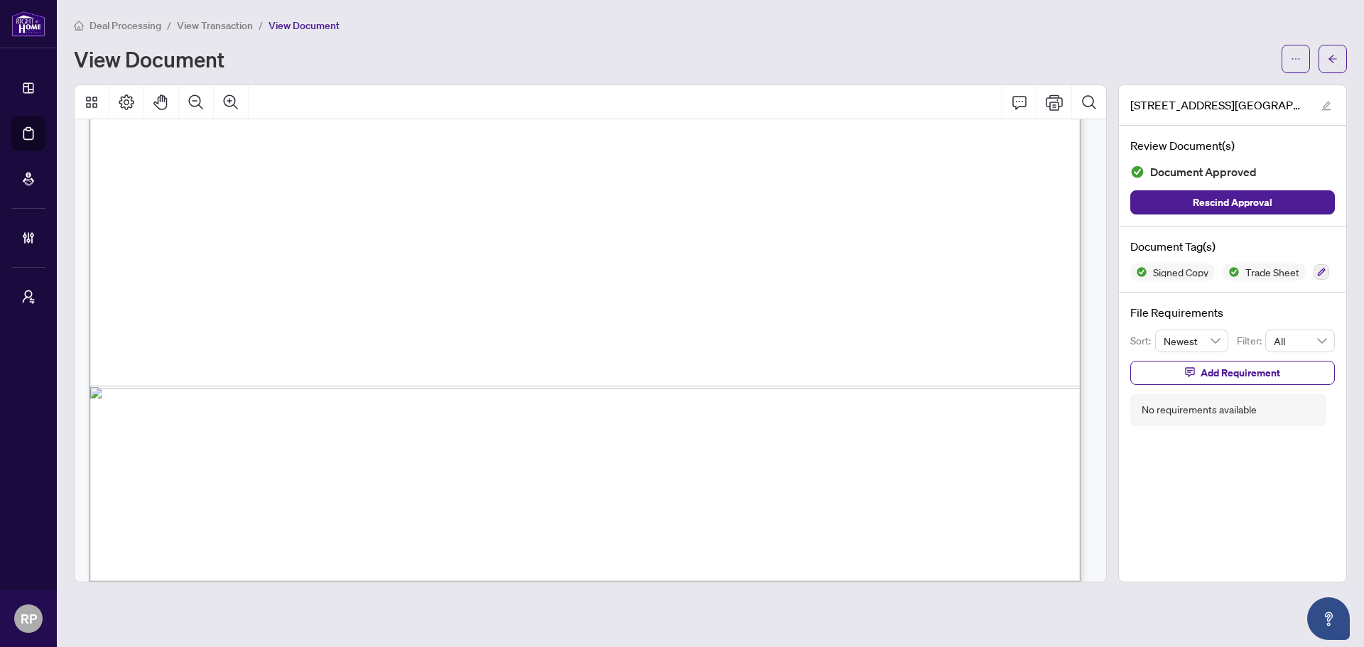
scroll to position [850, 0]
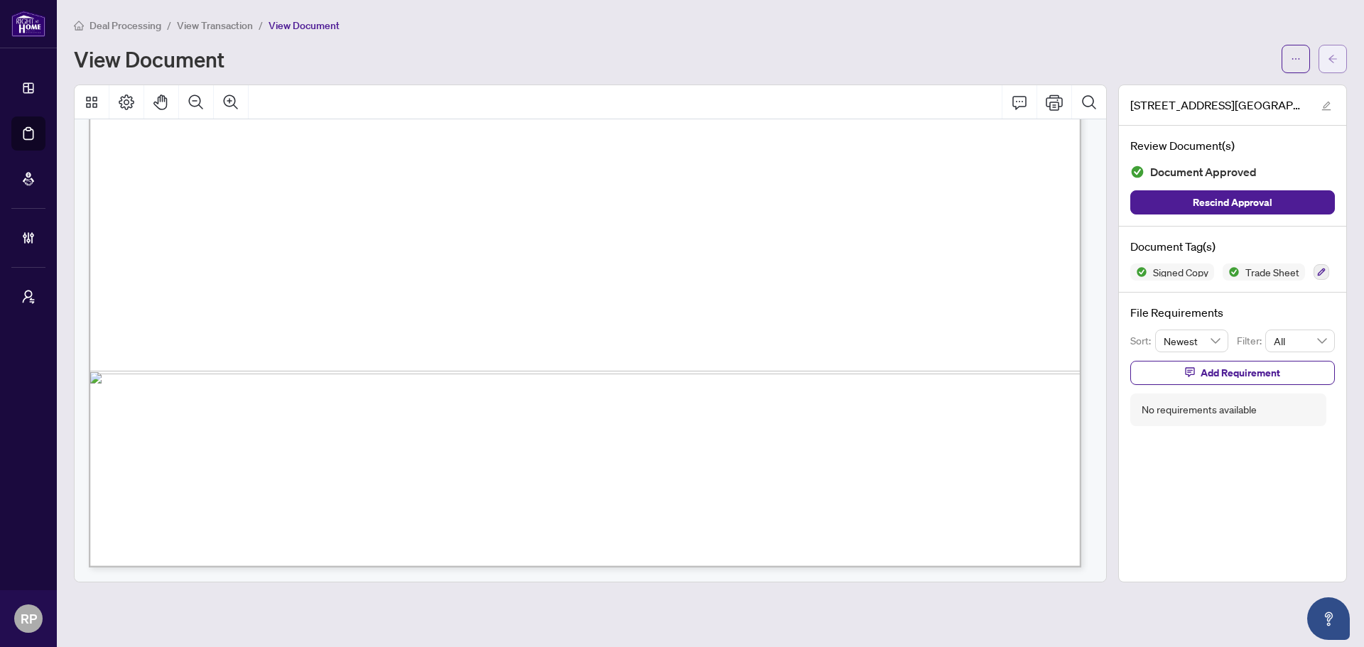
click at [1090, 56] on button "button" at bounding box center [1332, 59] width 28 height 28
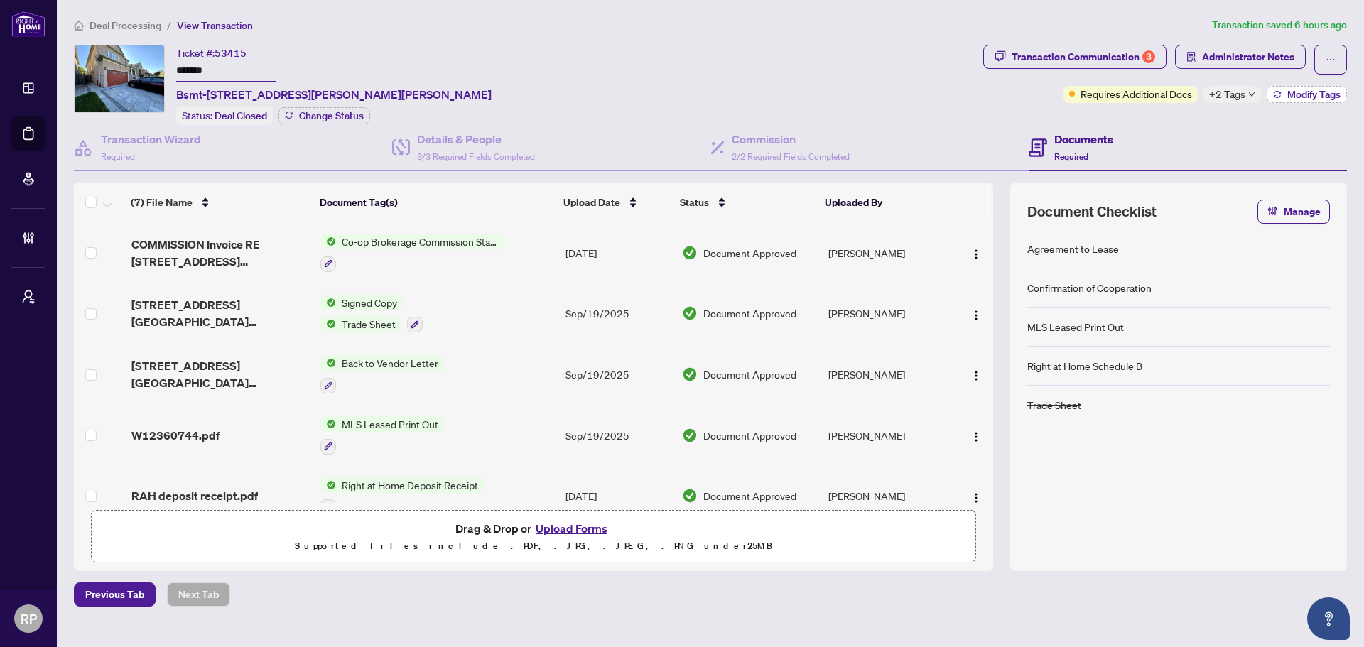
click at [1090, 94] on span "Modify Tags" at bounding box center [1313, 94] width 53 height 10
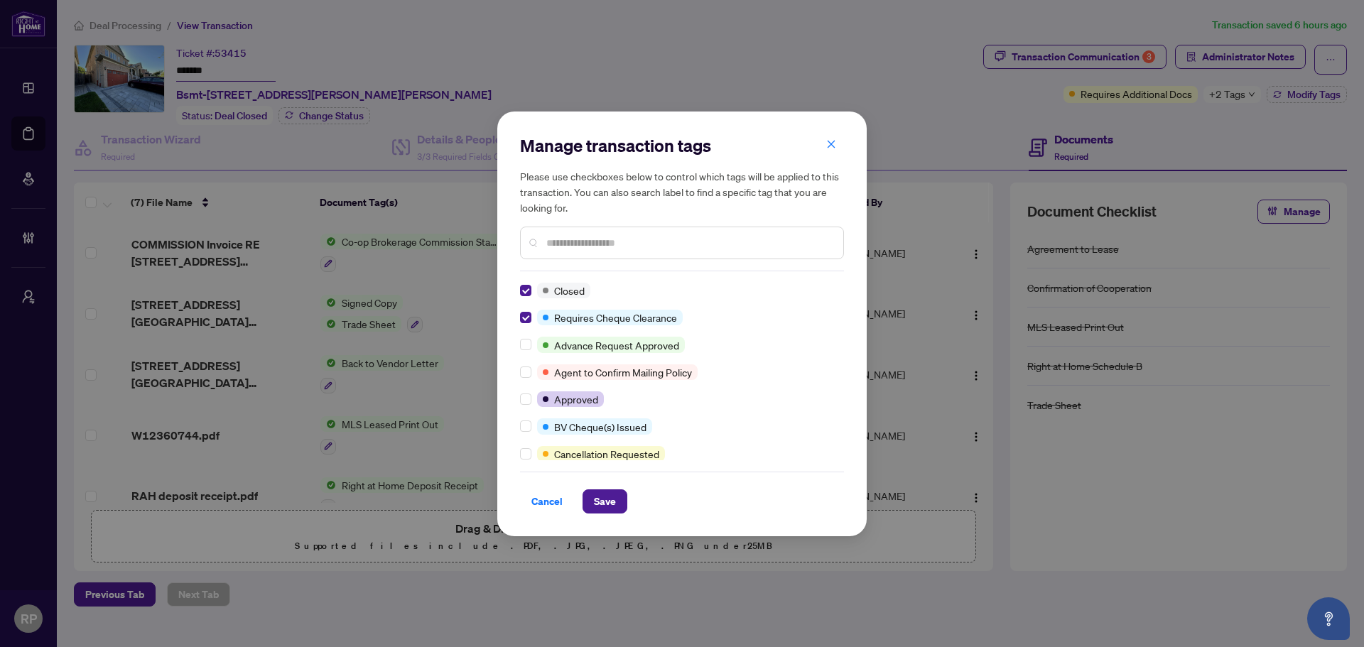
click at [580, 249] on input "text" at bounding box center [689, 243] width 286 height 16
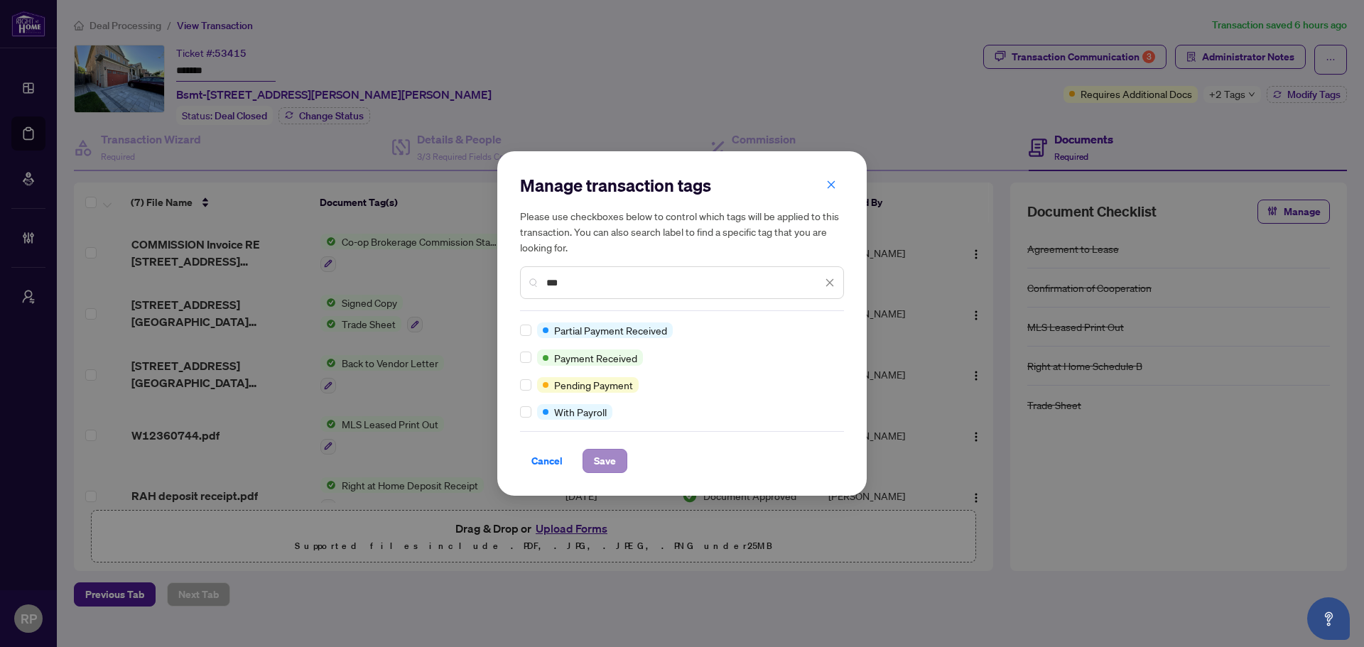
type input "***"
click at [597, 460] on span "Save" at bounding box center [605, 461] width 22 height 23
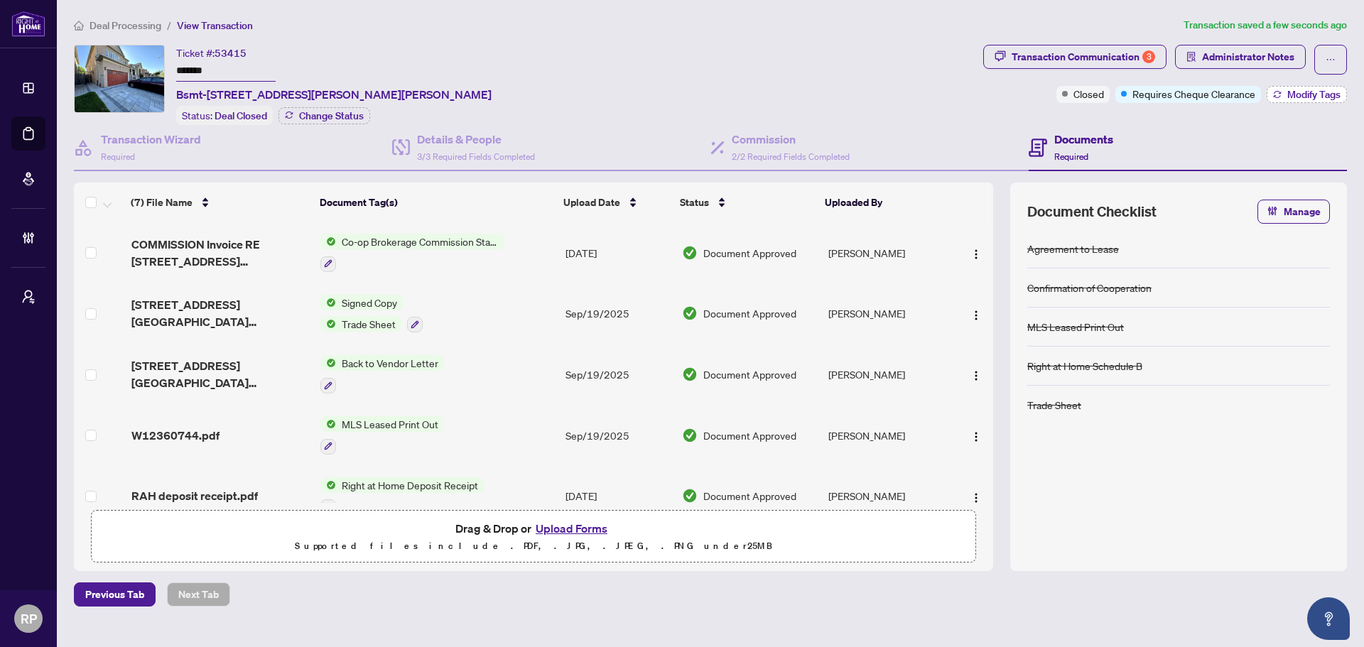
click at [1090, 96] on span "Modify Tags" at bounding box center [1313, 94] width 53 height 10
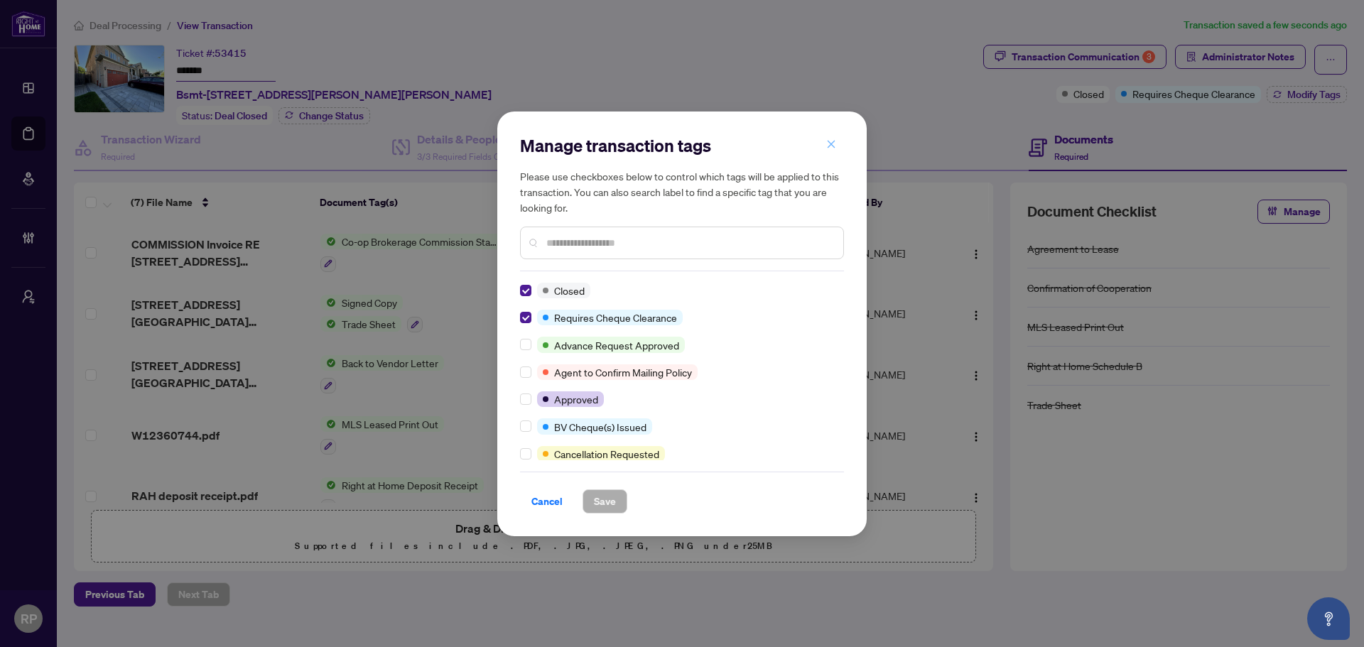
click at [827, 143] on icon "close" at bounding box center [831, 144] width 10 height 10
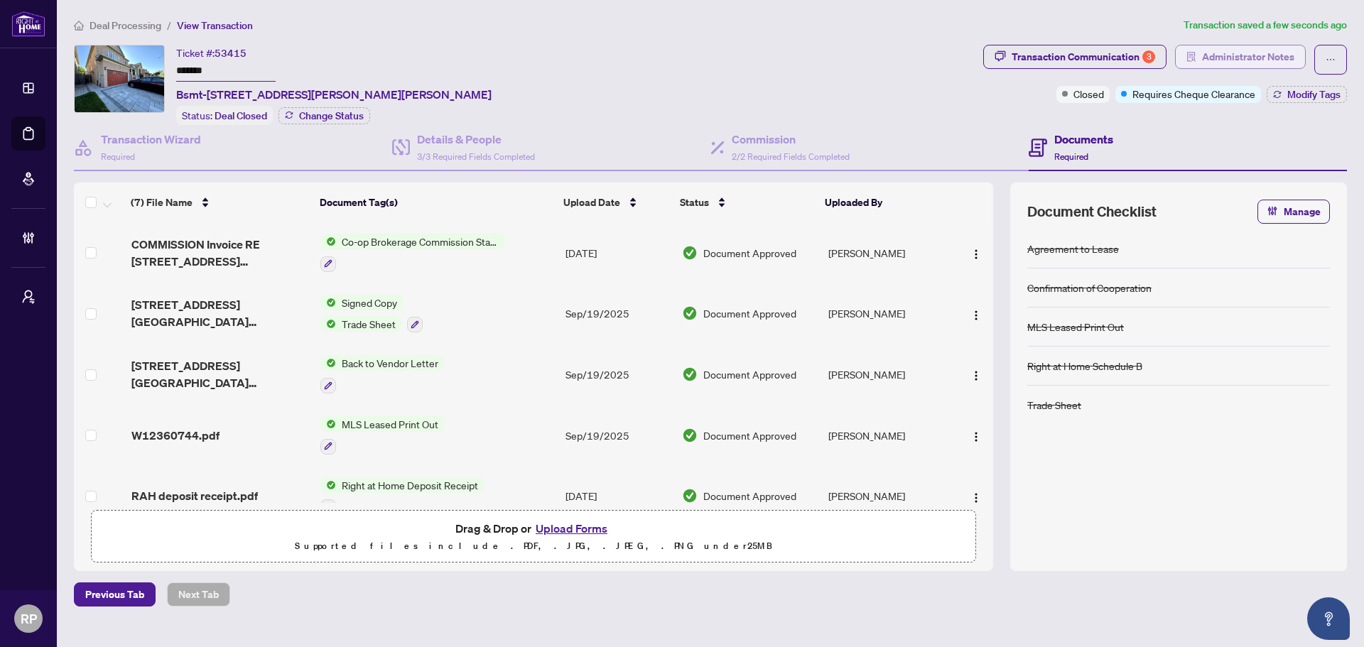
click at [1090, 53] on icon "solution" at bounding box center [1191, 57] width 9 height 10
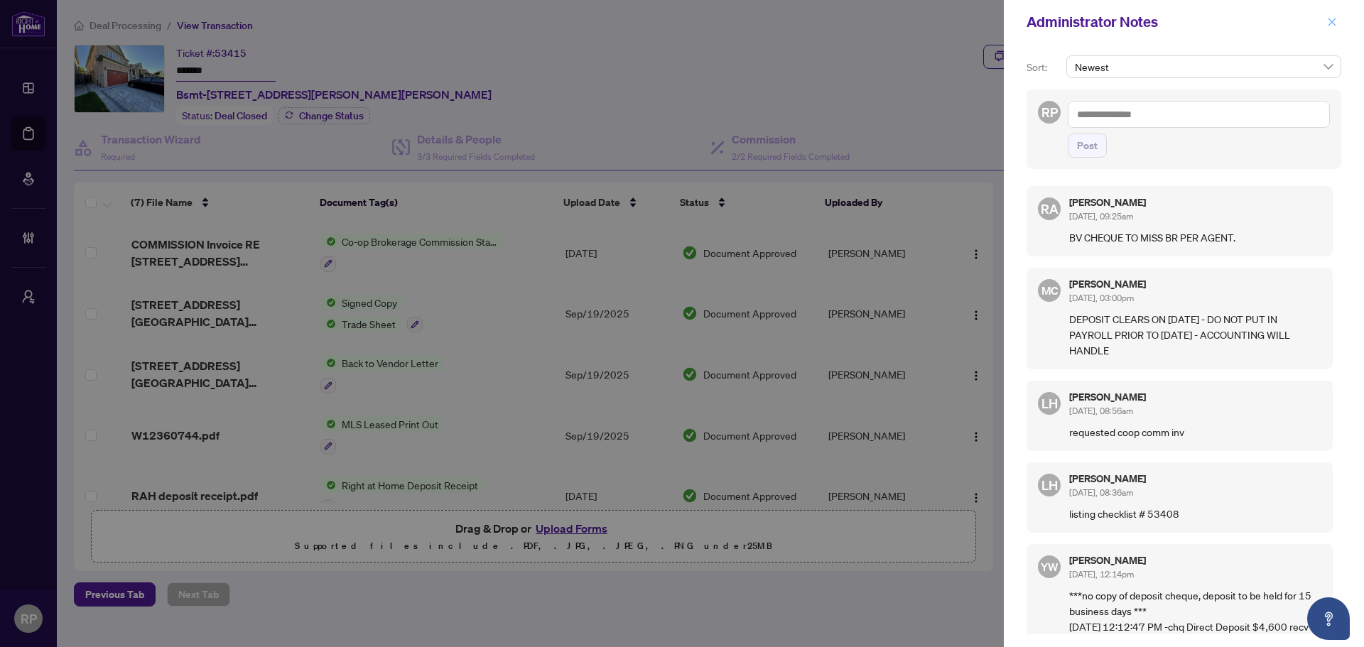
click at [1090, 21] on button "button" at bounding box center [1331, 21] width 18 height 17
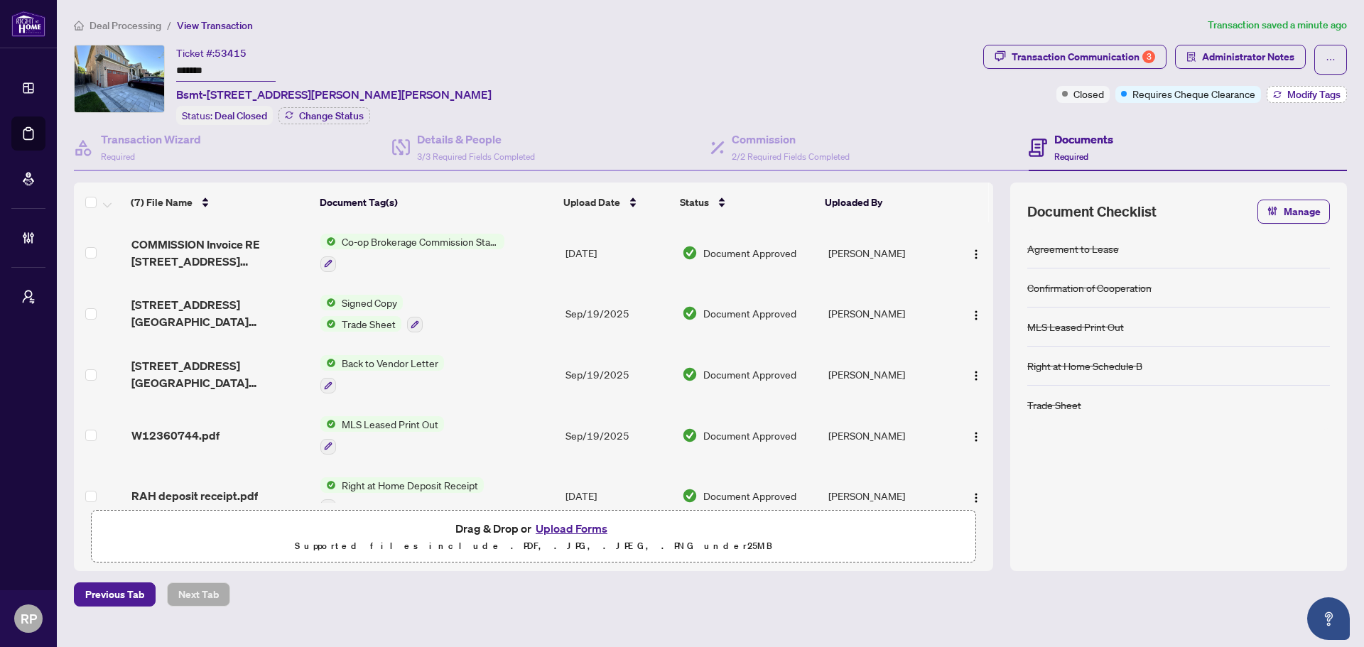
click at [1090, 97] on span "Modify Tags" at bounding box center [1313, 94] width 53 height 10
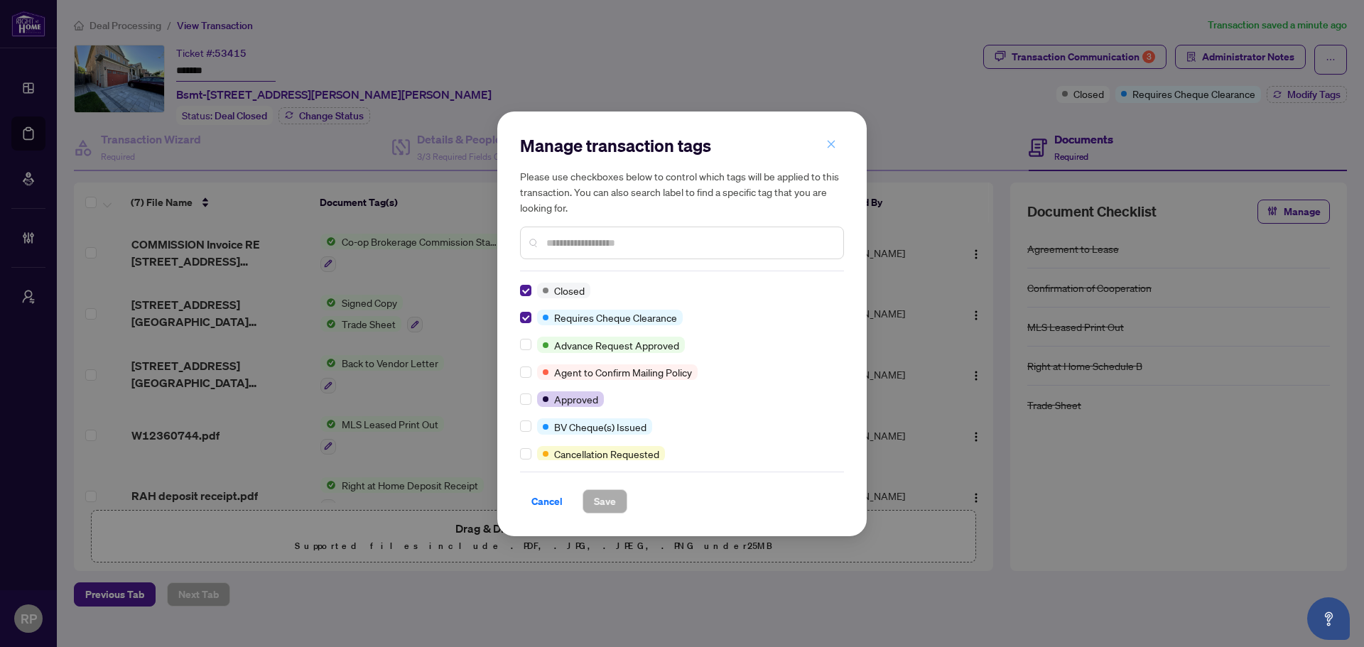
click at [830, 147] on icon "close" at bounding box center [831, 144] width 10 height 10
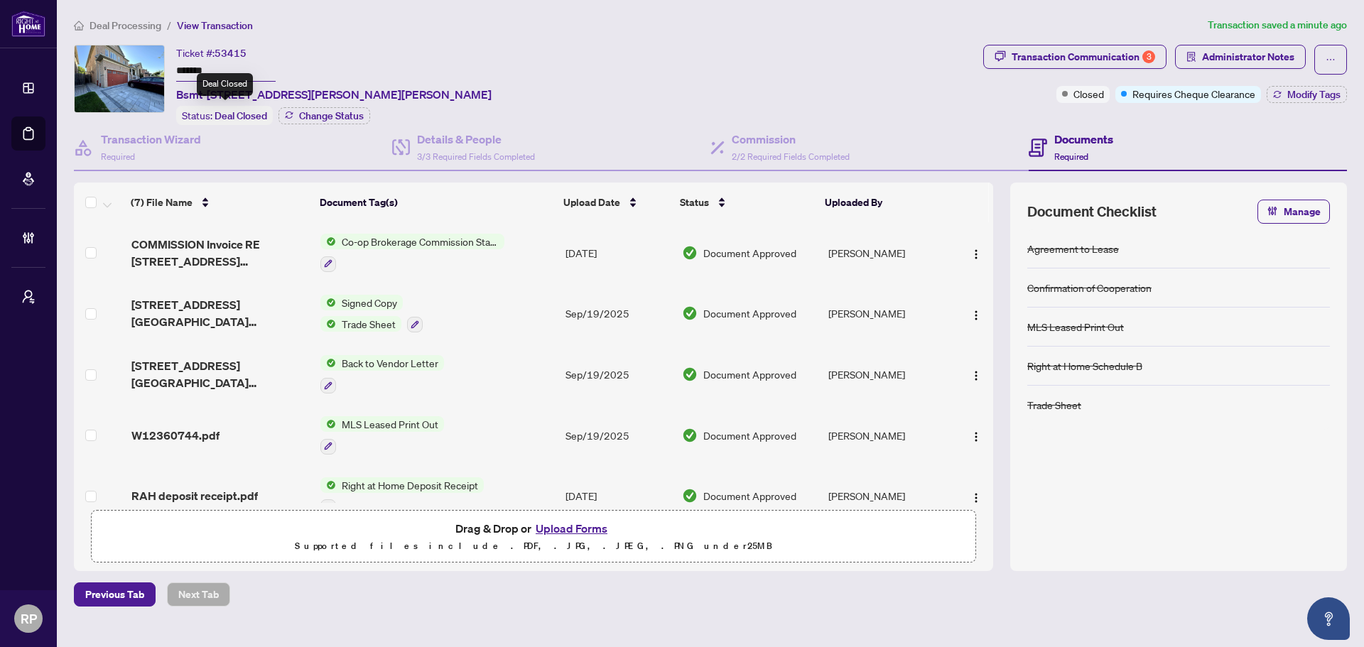
click at [259, 116] on span "Deal Closed" at bounding box center [240, 115] width 53 height 13
click at [762, 126] on div "Commission 2/2 Required Fields Completed" at bounding box center [869, 148] width 318 height 46
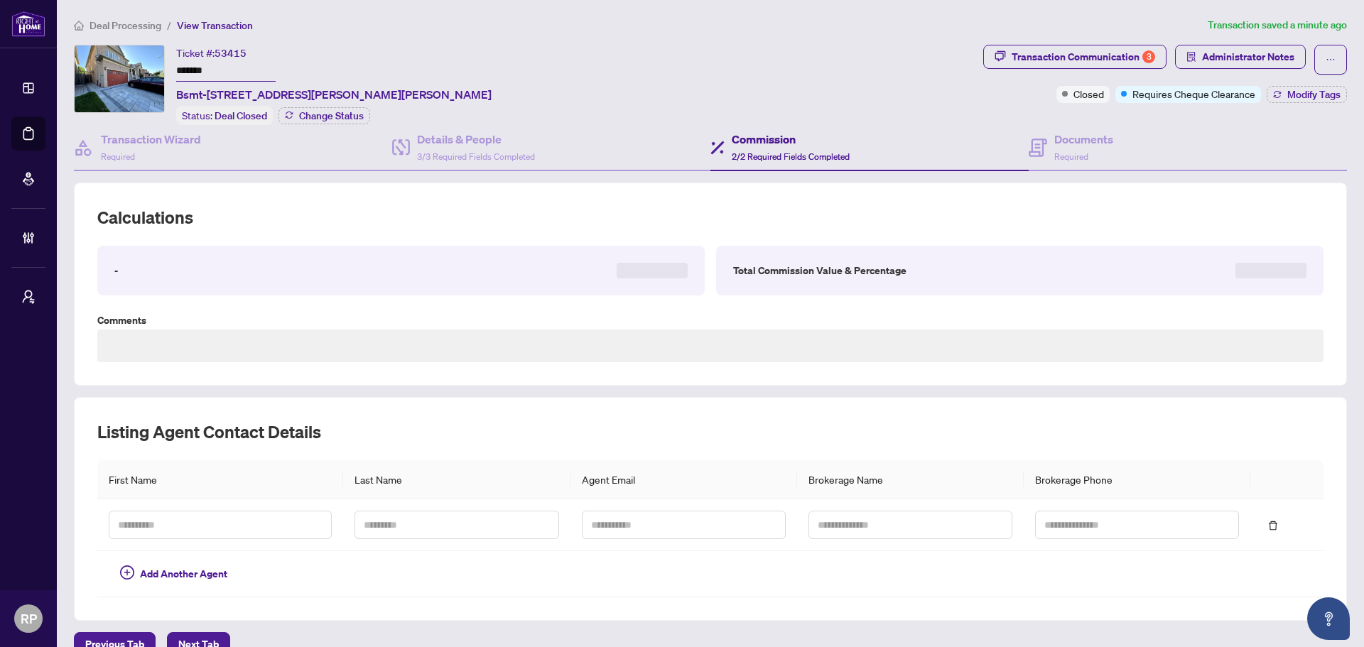
type textarea "**********"
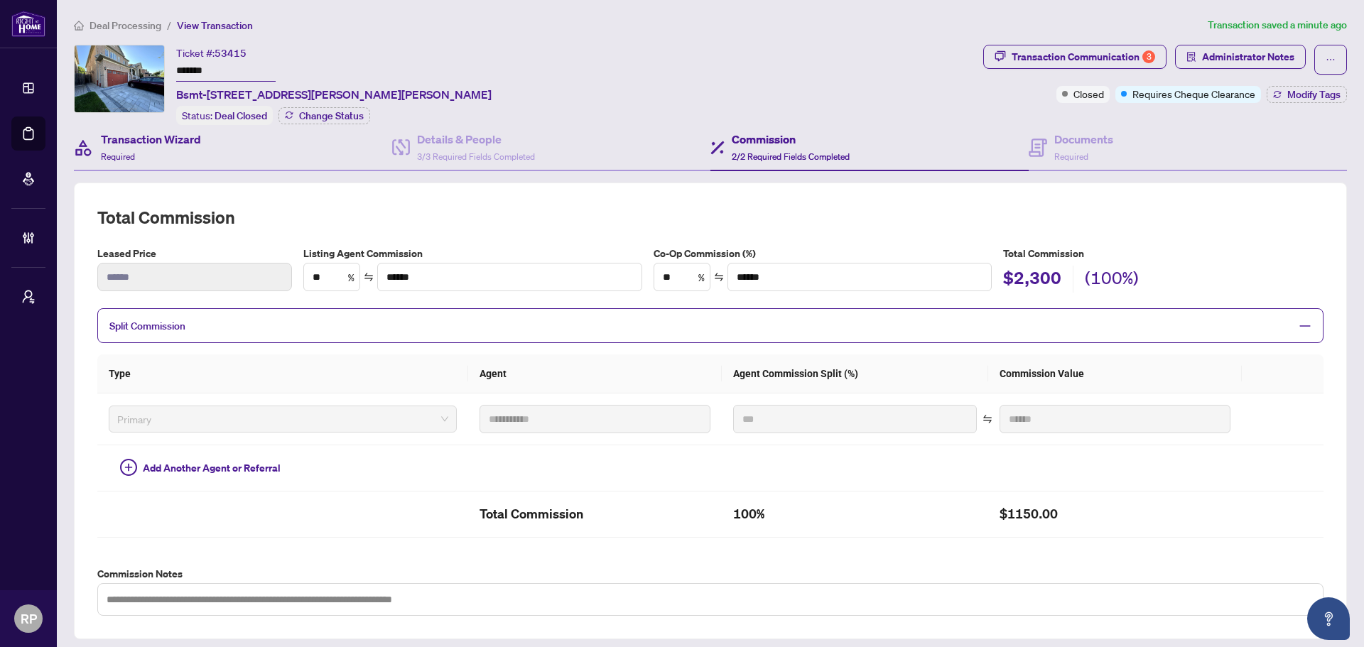
click at [219, 148] on div "Transaction Wizard Required" at bounding box center [233, 148] width 318 height 46
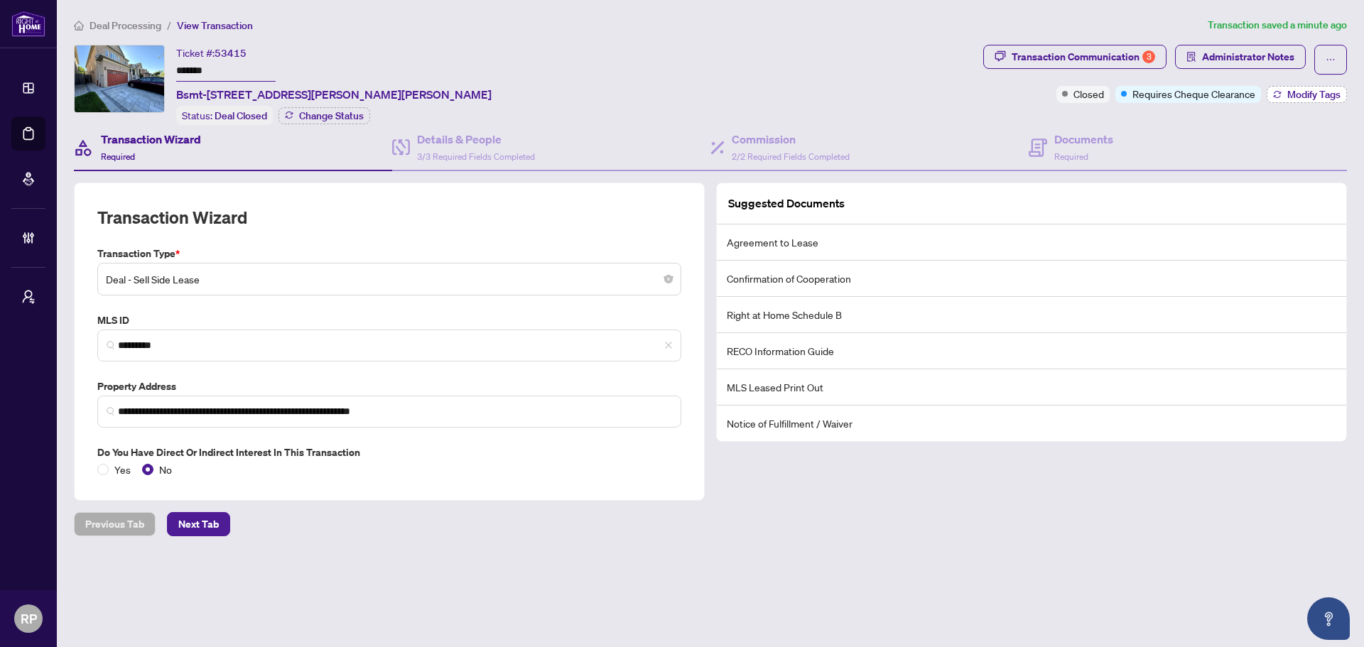
click at [1090, 97] on span "Modify Tags" at bounding box center [1313, 94] width 53 height 10
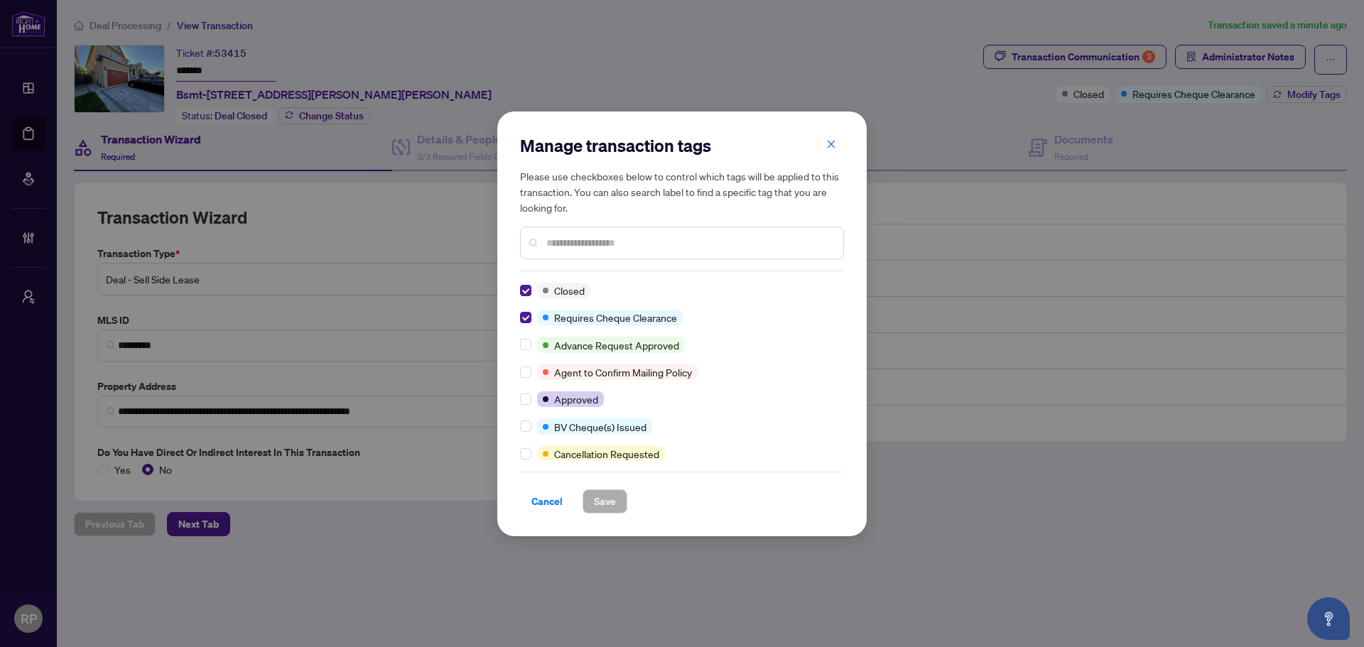
click at [657, 238] on input "text" at bounding box center [689, 243] width 286 height 16
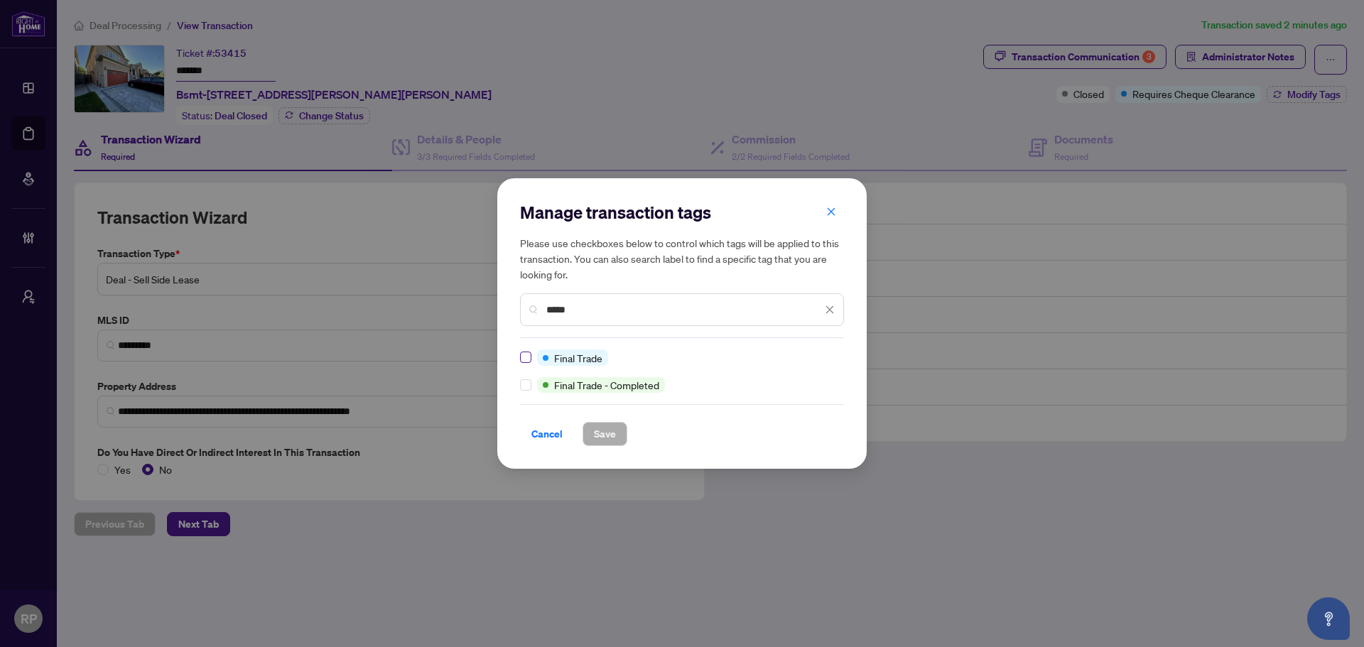
type input "*****"
click at [613, 437] on span "Save" at bounding box center [605, 434] width 22 height 23
